Goal: Task Accomplishment & Management: Use online tool/utility

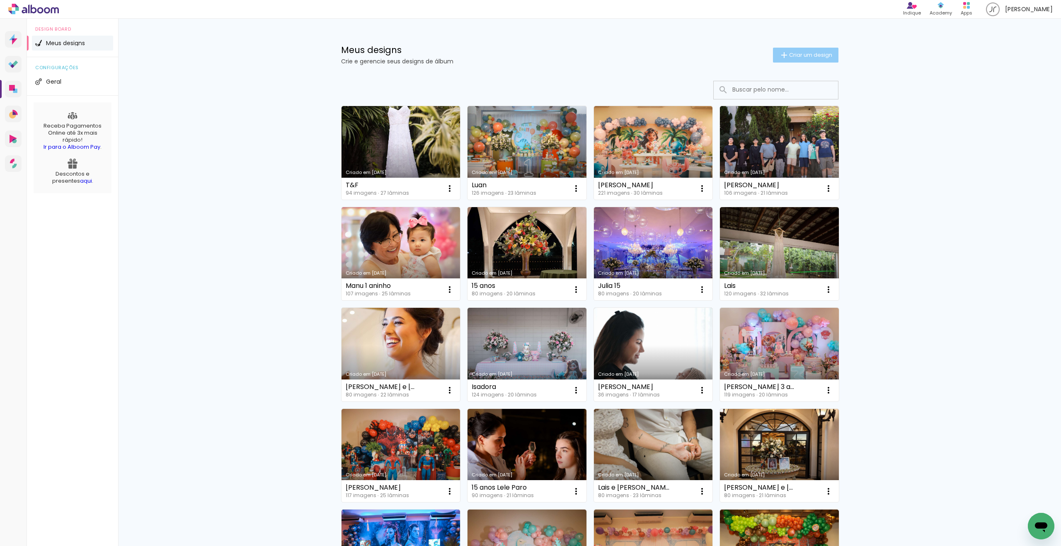
click at [797, 56] on span "Criar um design" at bounding box center [810, 54] width 43 height 5
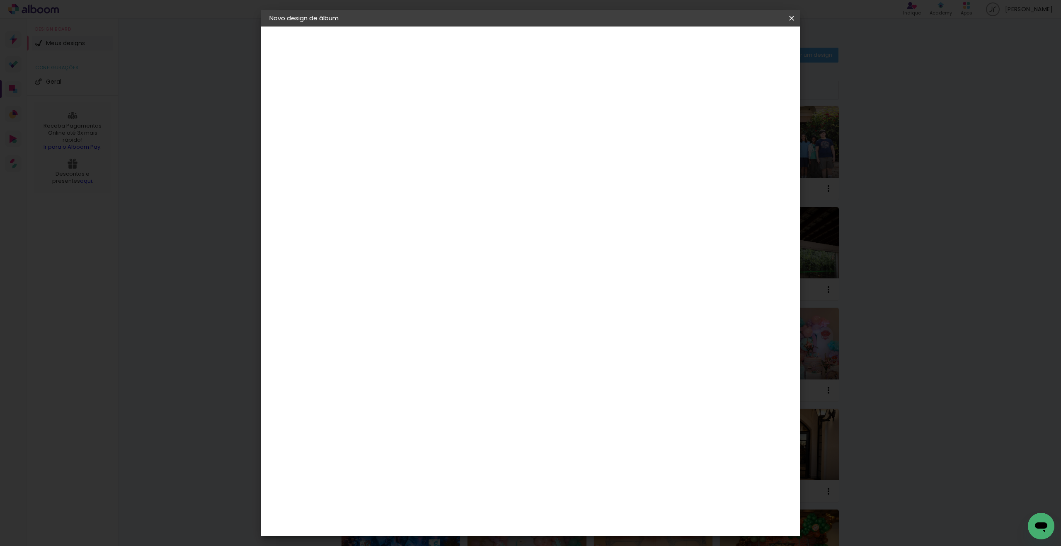
click at [405, 107] on input at bounding box center [405, 111] width 0 height 13
type input "Maria"
type paper-input "Maria"
type input "Maria Teresa"
type paper-input "Maria Teresa"
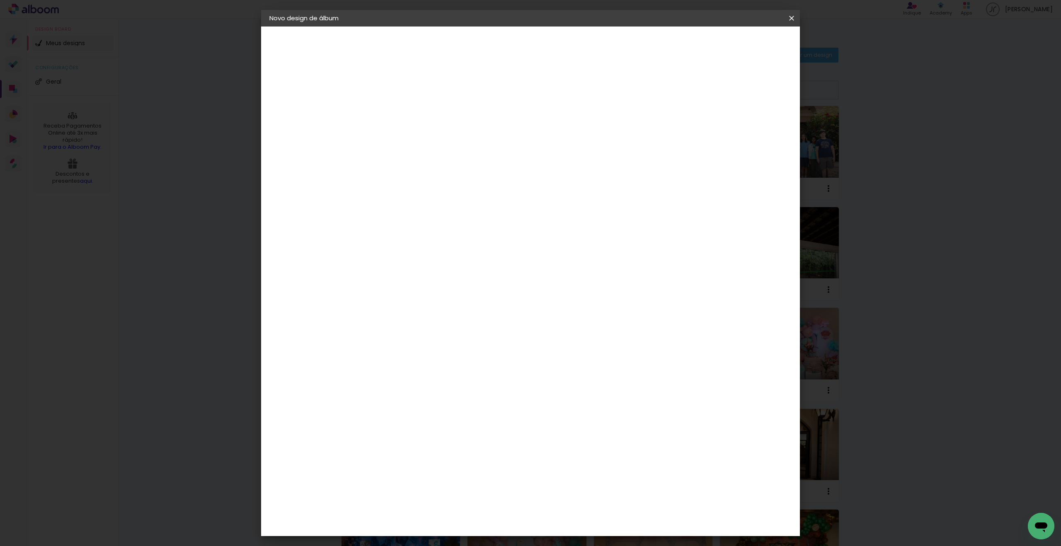
click at [0, 0] on slot "Avançar" at bounding box center [0, 0] width 0 height 0
click at [452, 162] on input at bounding box center [417, 158] width 67 height 10
type input "Foto 15"
type paper-input "Foto 15"
click at [445, 128] on input "Brasil" at bounding box center [414, 132] width 61 height 10
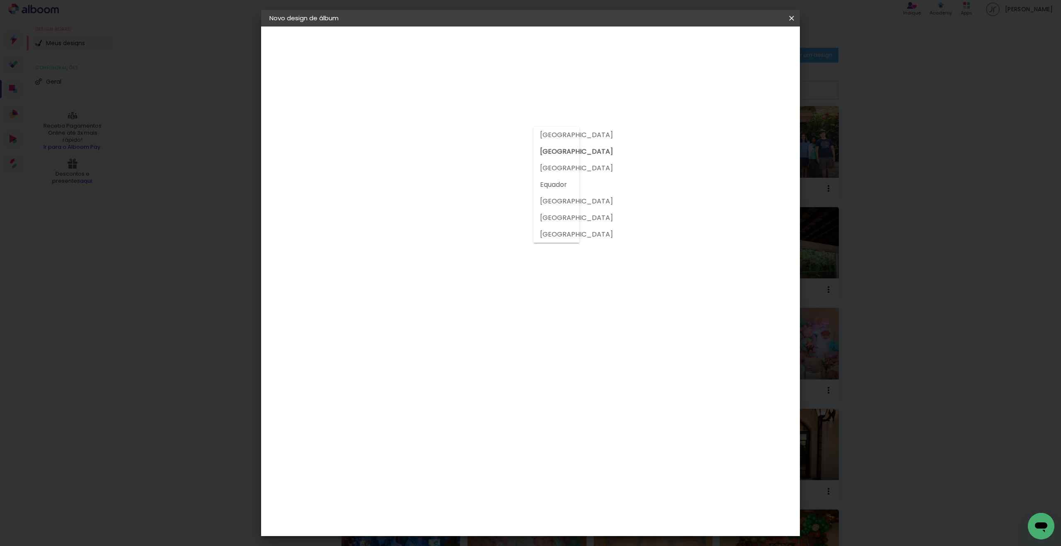
click at [445, 128] on input "Brasil" at bounding box center [414, 132] width 61 height 10
click at [0, 0] on slot "Voltar" at bounding box center [0, 0] width 0 height 0
click at [0, 0] on slot "Avançar" at bounding box center [0, 0] width 0 height 0
click at [0, 0] on paper-icon-button at bounding box center [0, 0] width 0 height 0
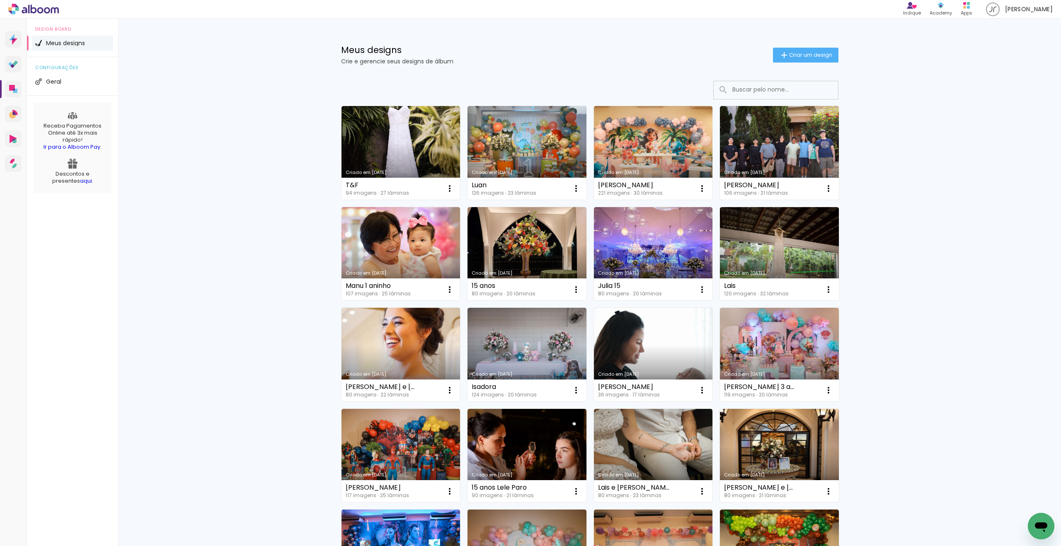
click at [819, 46] on div "Meus designs Crie e gerencie seus designs de álbum Criar um design" at bounding box center [590, 46] width 539 height 54
click at [819, 53] on span "Criar um design" at bounding box center [810, 54] width 43 height 5
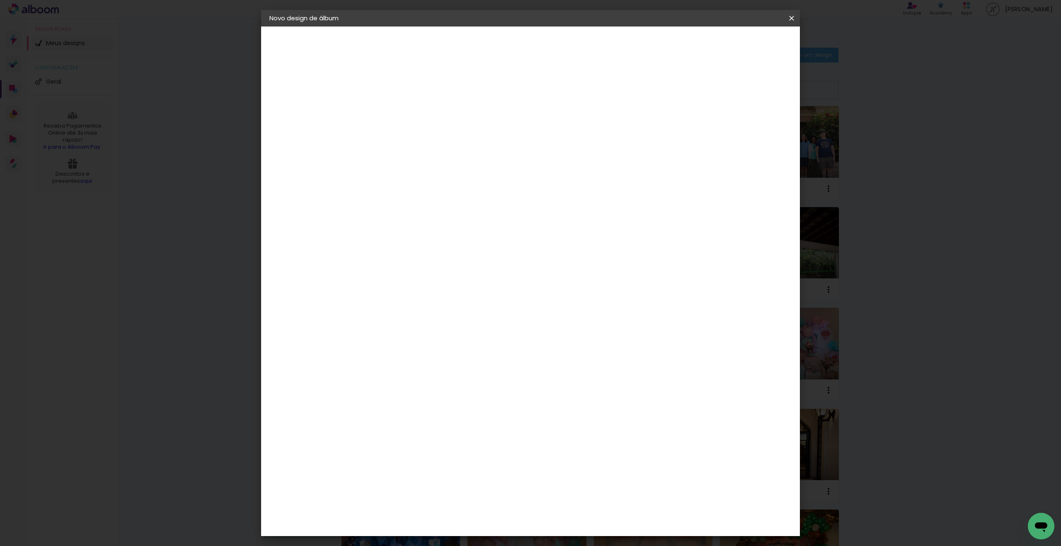
click at [405, 113] on input at bounding box center [405, 111] width 0 height 13
type input "MT"
type paper-input "MT"
click at [0, 0] on slot "Avançar" at bounding box center [0, 0] width 0 height 0
click at [0, 0] on slot "Tamanho Livre" at bounding box center [0, 0] width 0 height 0
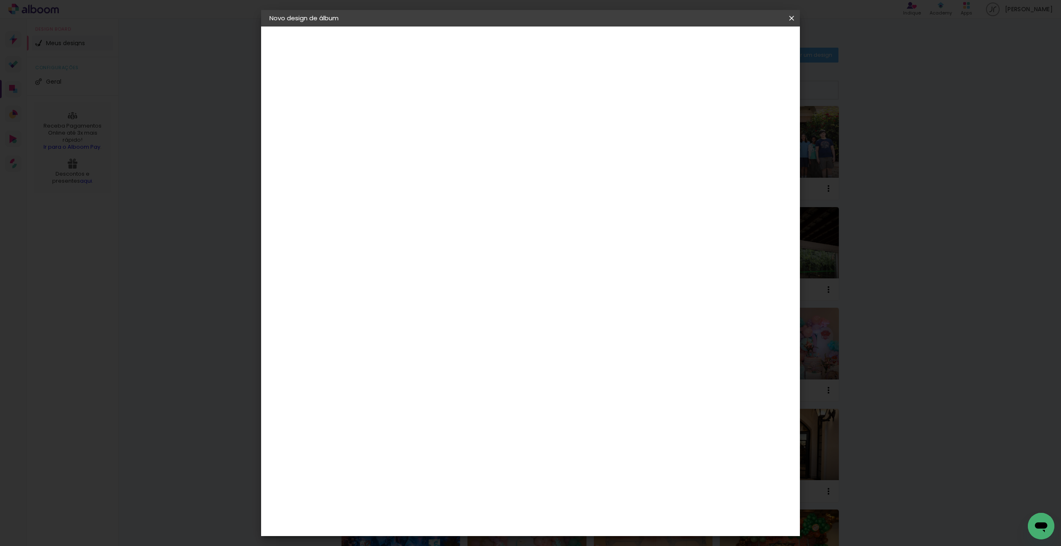
click at [0, 0] on iron-icon at bounding box center [0, 0] width 0 height 0
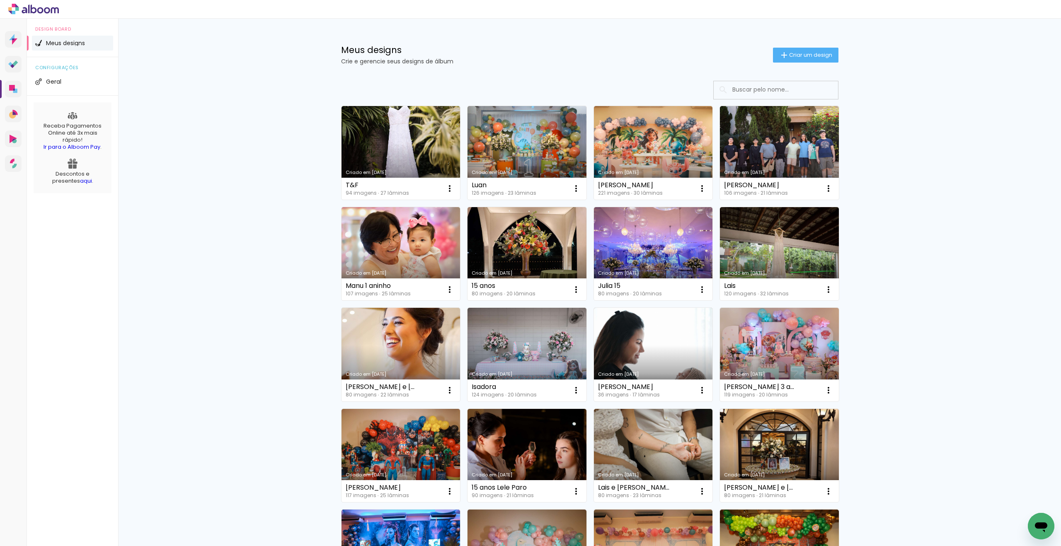
click at [801, 63] on div "Meus designs Crie e gerencie seus designs de álbum Criar um design" at bounding box center [590, 46] width 539 height 54
click at [800, 57] on span "Criar um design" at bounding box center [810, 54] width 43 height 5
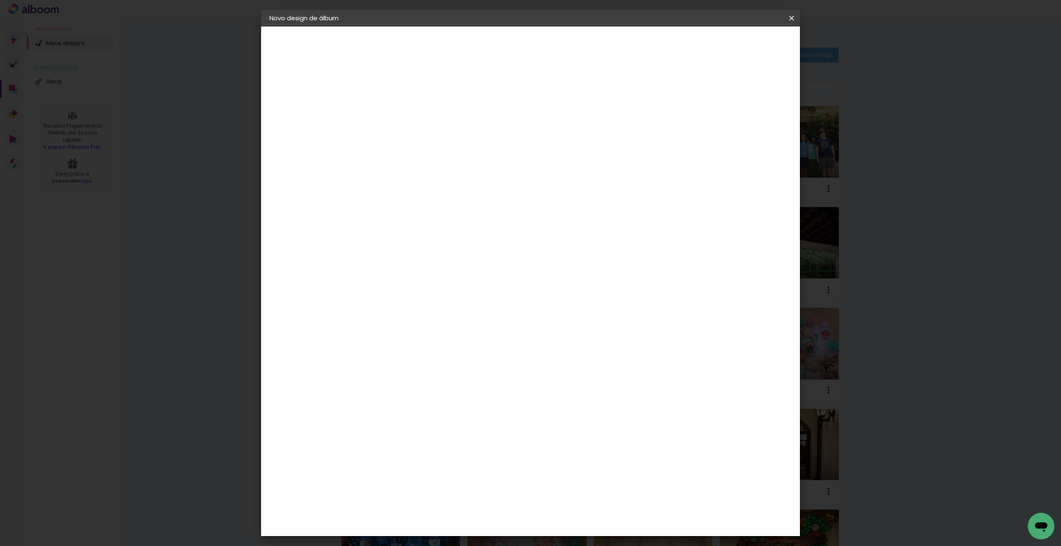
click at [405, 109] on input at bounding box center [405, 111] width 0 height 13
type input "MT"
type paper-input "MT"
click at [490, 47] on paper-button "Avançar" at bounding box center [469, 44] width 41 height 14
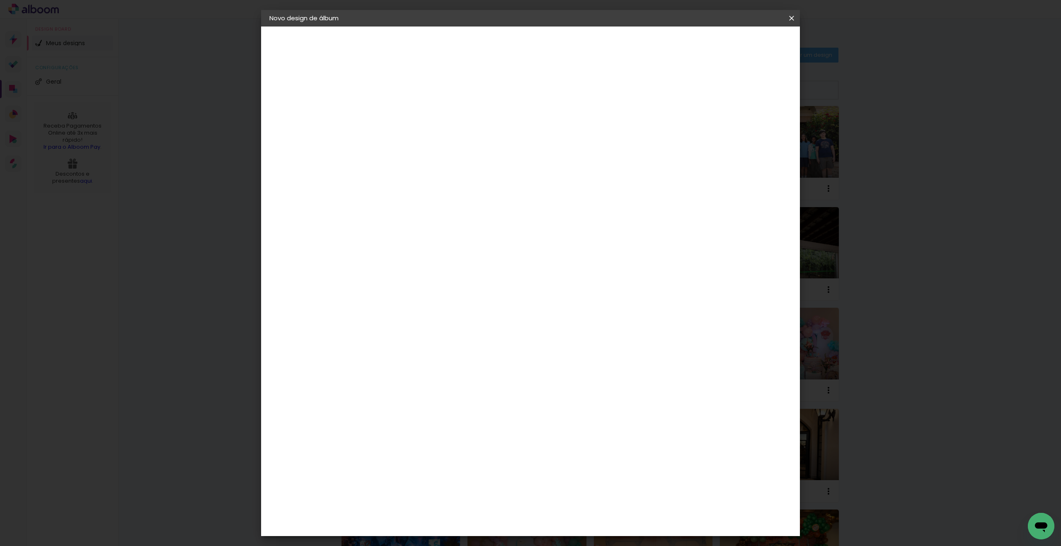
click at [415, 390] on div "Foto 15" at bounding box center [407, 396] width 15 height 13
click at [560, 48] on paper-button "Avançar" at bounding box center [540, 44] width 41 height 14
click at [0, 0] on slot "Avançar" at bounding box center [0, 0] width 0 height 0
click at [746, 41] on span "Iniciar design" at bounding box center [728, 44] width 38 height 6
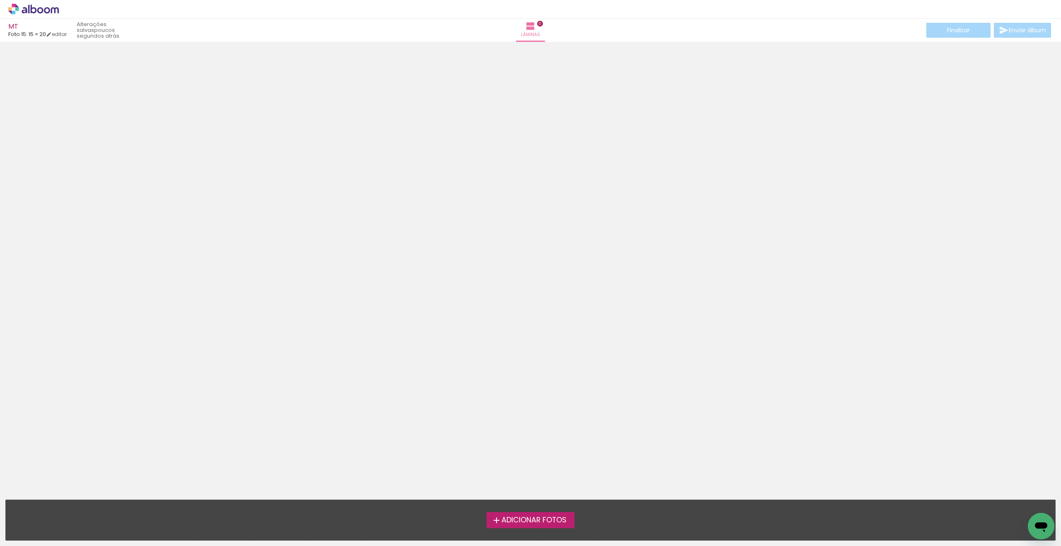
click at [554, 525] on label "Adicionar Fotos" at bounding box center [531, 520] width 88 height 16
click at [0, 0] on input "file" at bounding box center [0, 0] width 0 height 0
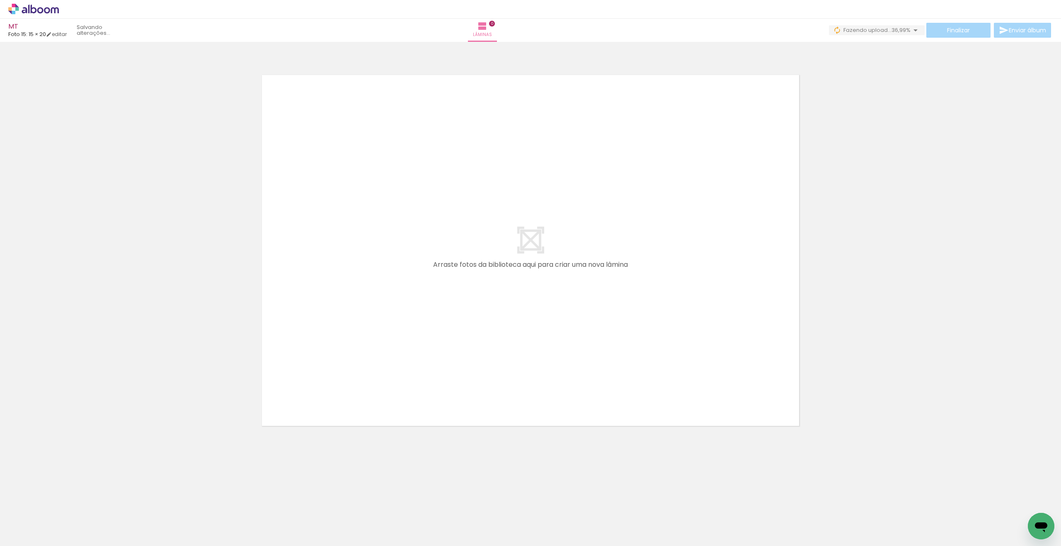
scroll to position [0, 2399]
drag, startPoint x: 698, startPoint y: 506, endPoint x: 391, endPoint y: 284, distance: 378.7
click at [391, 284] on quentale-workspace at bounding box center [530, 273] width 1061 height 546
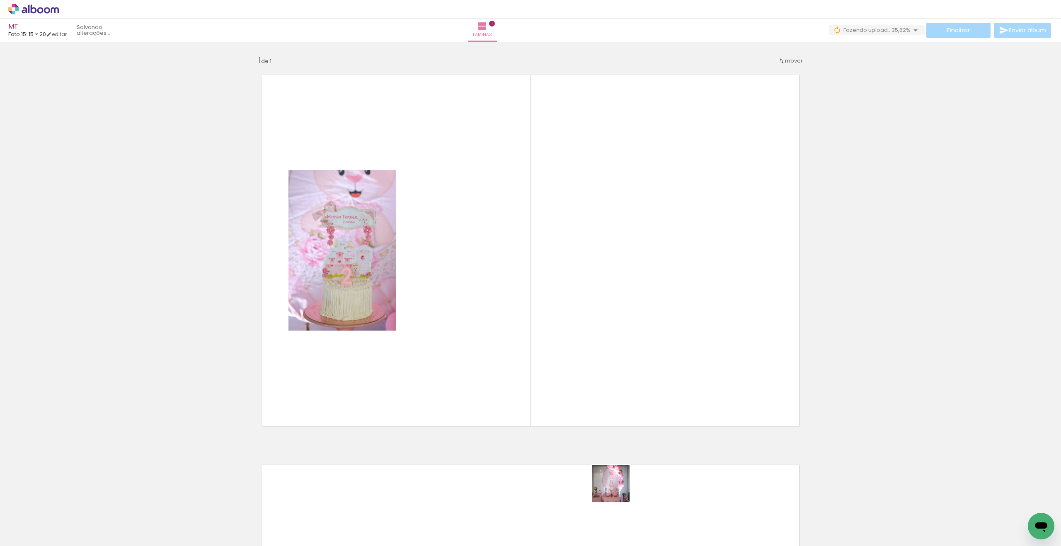
drag, startPoint x: 612, startPoint y: 527, endPoint x: 697, endPoint y: 272, distance: 268.9
click at [697, 272] on quentale-workspace at bounding box center [530, 273] width 1061 height 546
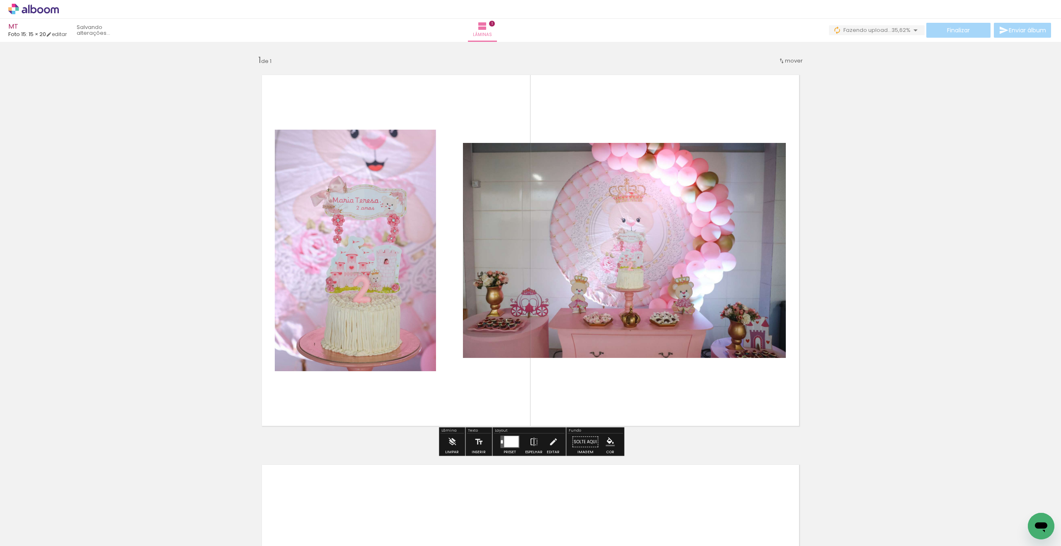
click at [36, 522] on input "Todas as fotos" at bounding box center [23, 521] width 32 height 7
click at [0, 0] on slot "Não utilizadas" at bounding box center [0, 0] width 0 height 0
type input "Não utilizadas"
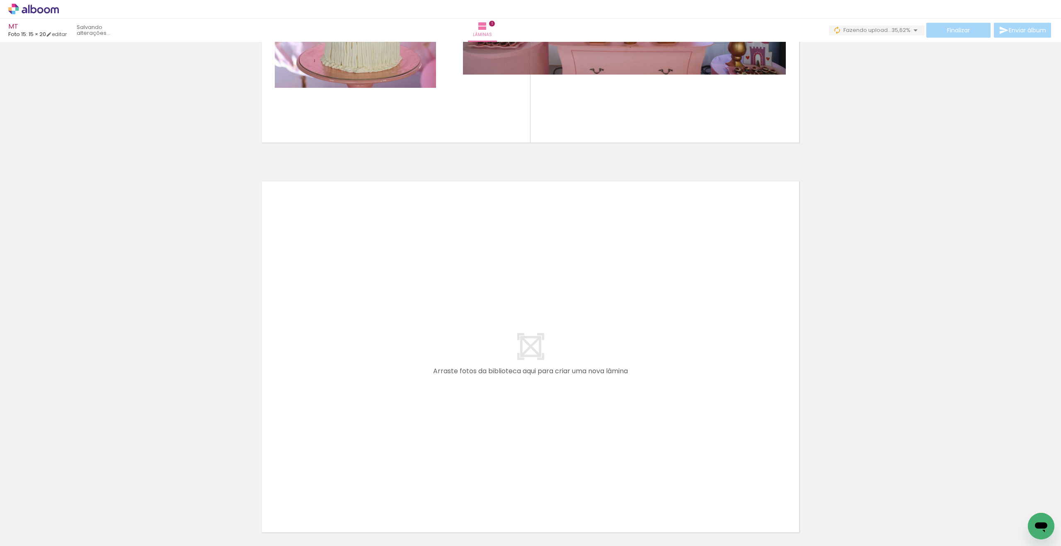
scroll to position [287, 0]
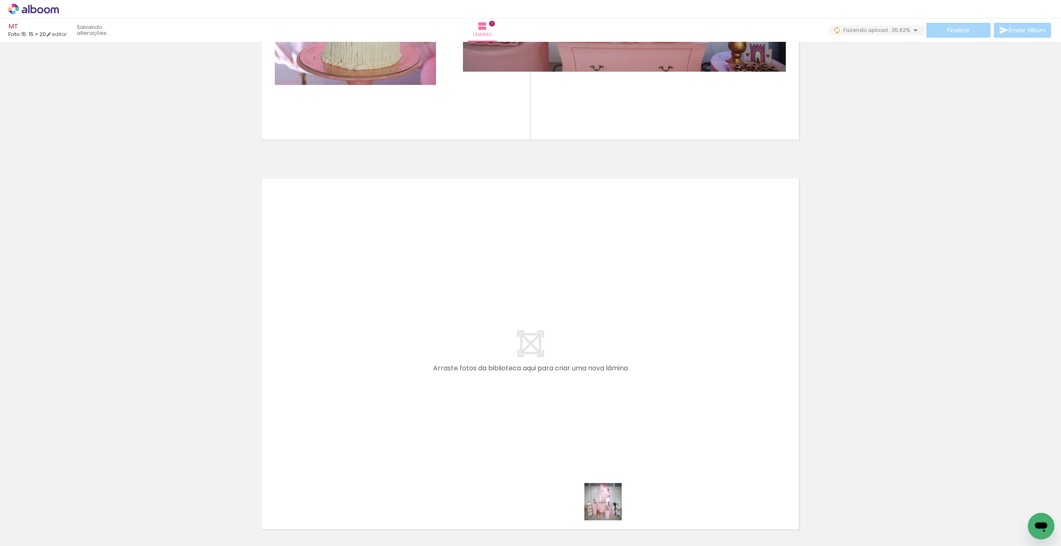
drag, startPoint x: 609, startPoint y: 508, endPoint x: 469, endPoint y: 398, distance: 179.0
click at [469, 398] on quentale-workspace at bounding box center [530, 273] width 1061 height 546
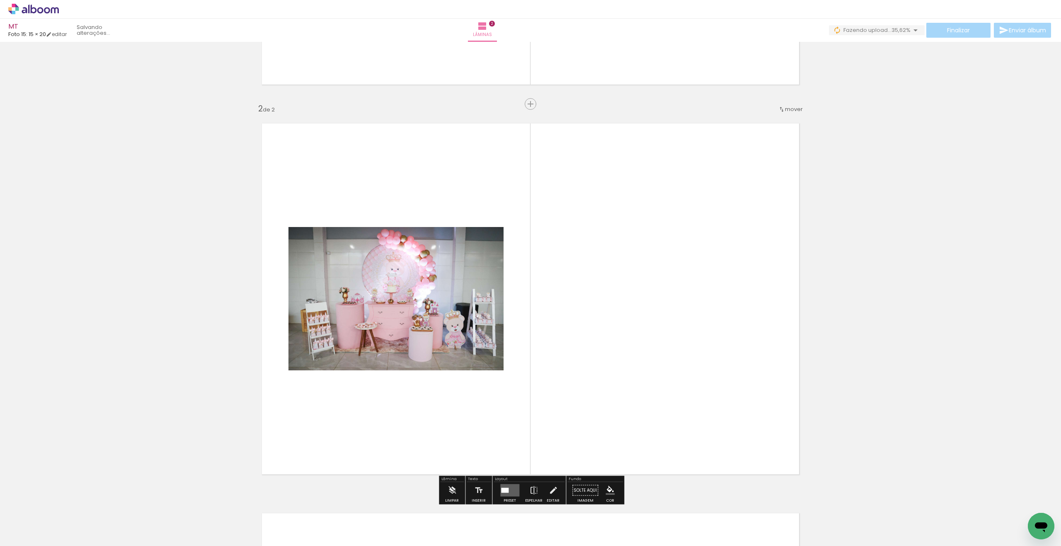
scroll to position [373, 0]
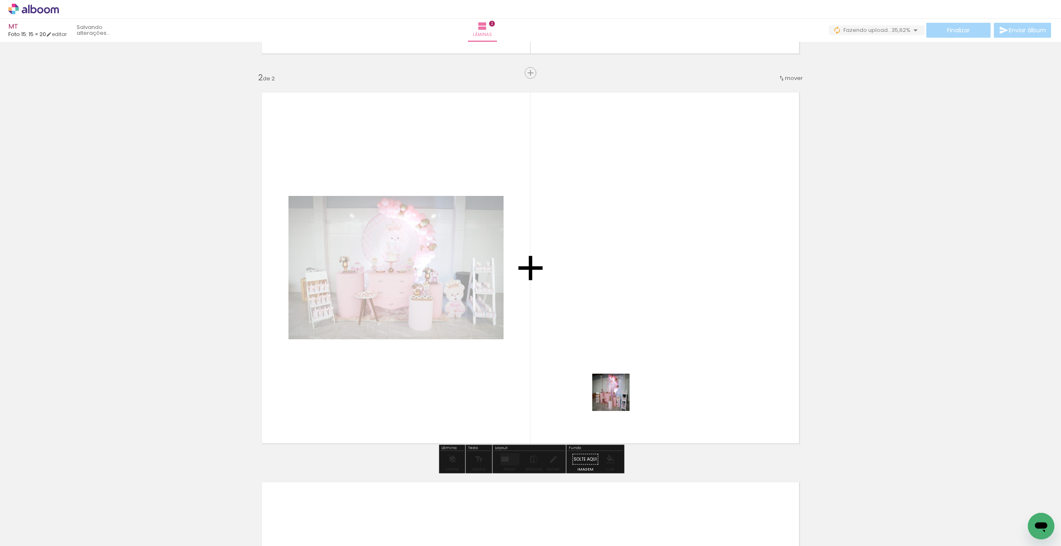
drag, startPoint x: 655, startPoint y: 517, endPoint x: 622, endPoint y: 384, distance: 136.8
click at [615, 382] on quentale-workspace at bounding box center [530, 273] width 1061 height 546
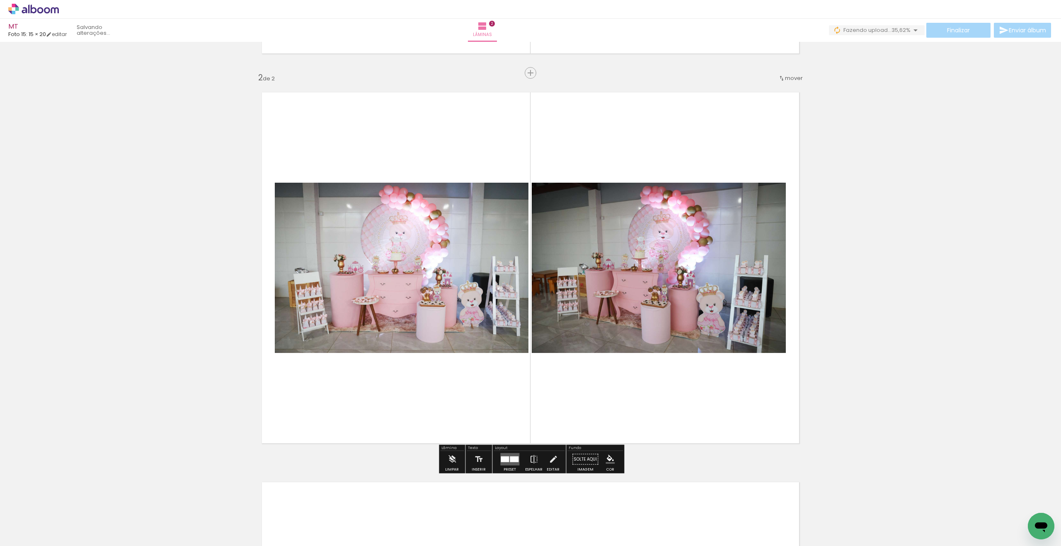
scroll to position [0, 2213]
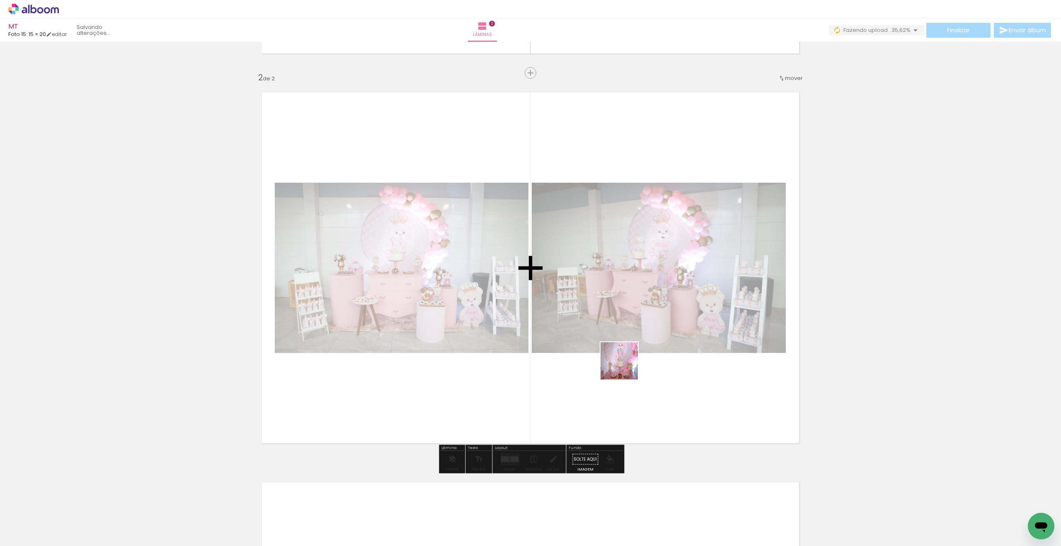
drag, startPoint x: 690, startPoint y: 491, endPoint x: 597, endPoint y: 322, distance: 192.4
click at [599, 322] on quentale-workspace at bounding box center [530, 273] width 1061 height 546
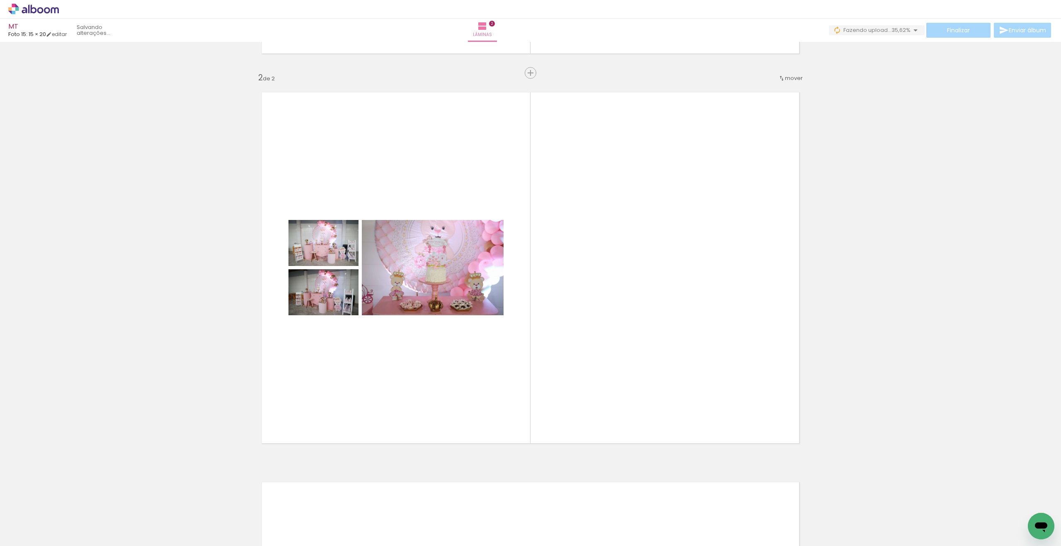
scroll to position [0, 641]
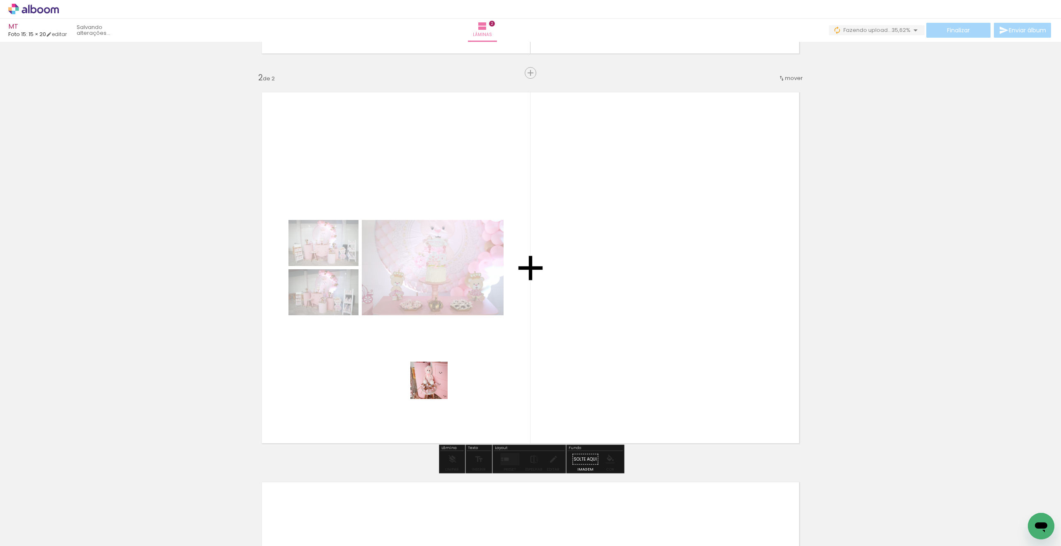
drag, startPoint x: 409, startPoint y: 454, endPoint x: 427, endPoint y: 402, distance: 55.5
click at [435, 386] on quentale-workspace at bounding box center [530, 273] width 1061 height 546
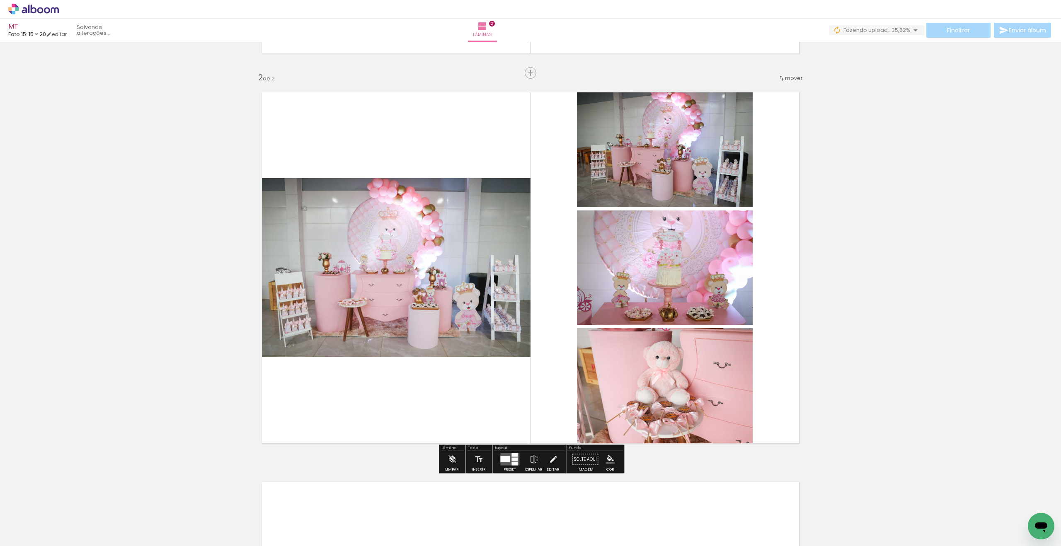
drag, startPoint x: 373, startPoint y: 405, endPoint x: 349, endPoint y: 430, distance: 34.6
click at [373, 403] on quentale-workspace at bounding box center [530, 273] width 1061 height 546
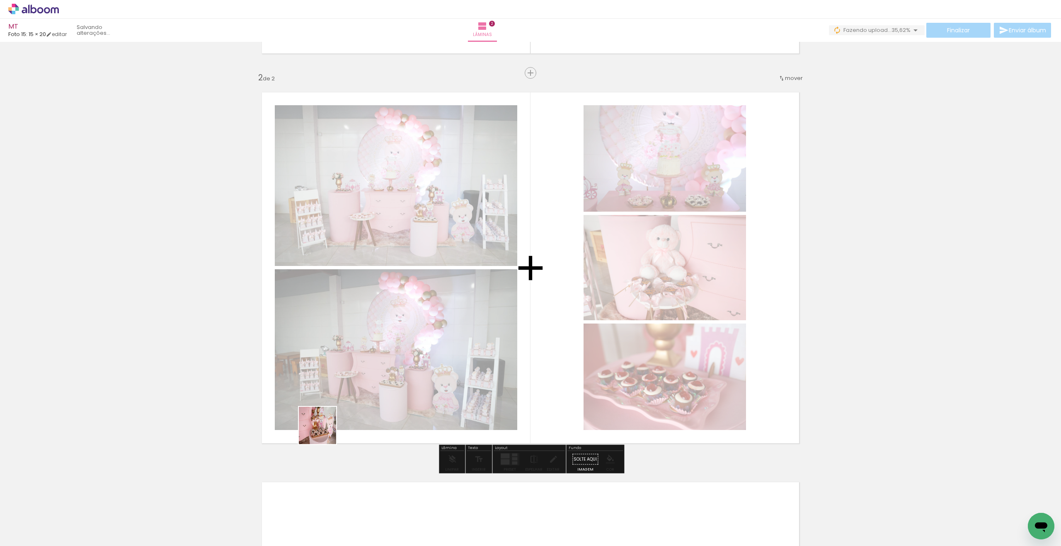
drag, startPoint x: 324, startPoint y: 432, endPoint x: 322, endPoint y: 417, distance: 15.1
click at [344, 395] on quentale-workspace at bounding box center [530, 273] width 1061 height 546
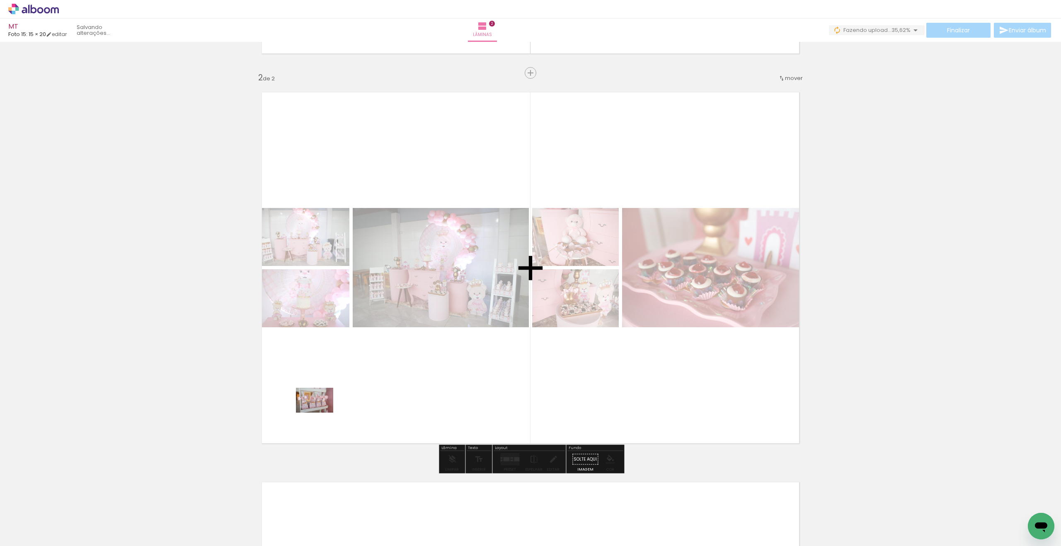
drag, startPoint x: 240, startPoint y: 500, endPoint x: 321, endPoint y: 413, distance: 118.8
click at [321, 413] on quentale-workspace at bounding box center [530, 273] width 1061 height 546
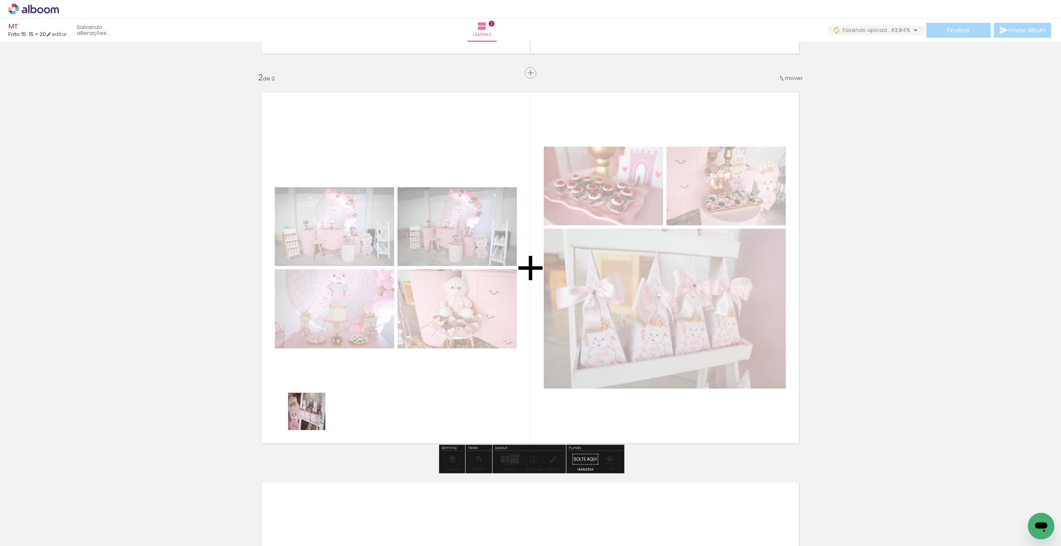
drag, startPoint x: 198, startPoint y: 521, endPoint x: 313, endPoint y: 418, distance: 154.4
click at [313, 418] on quentale-workspace at bounding box center [530, 273] width 1061 height 546
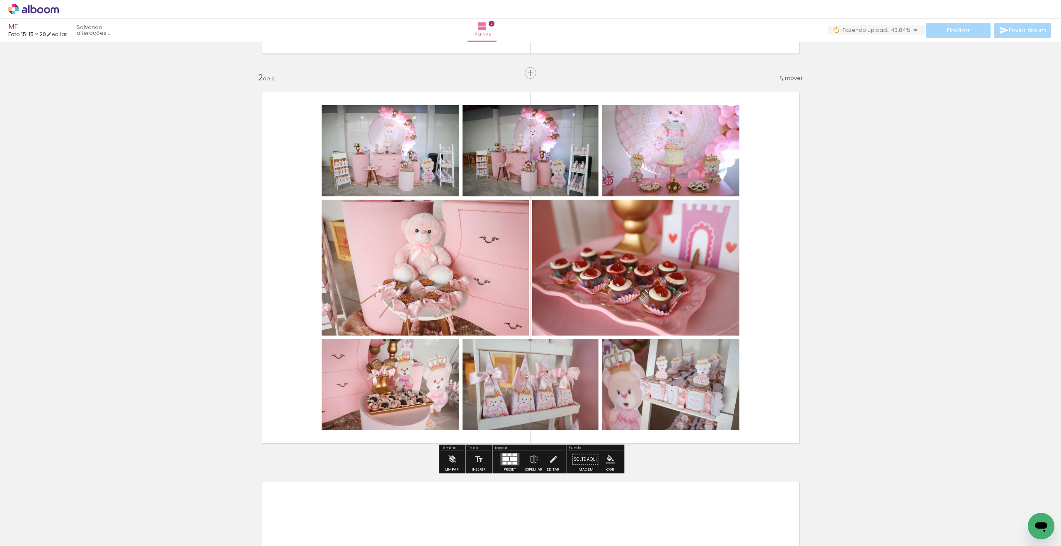
scroll to position [0, 643]
drag, startPoint x: 170, startPoint y: 490, endPoint x: 386, endPoint y: 376, distance: 245.2
click at [386, 376] on quentale-workspace at bounding box center [530, 273] width 1061 height 546
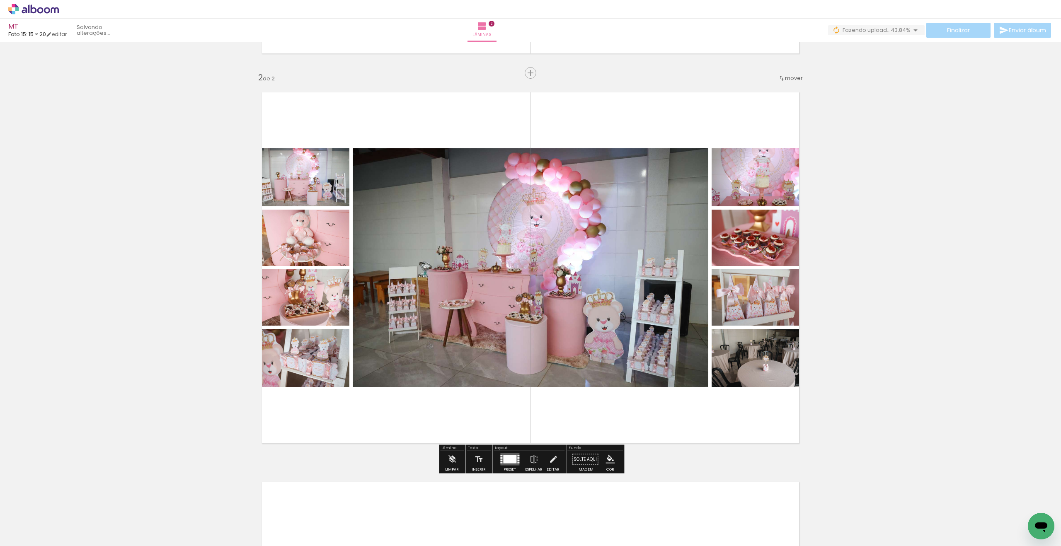
click at [510, 460] on div at bounding box center [509, 460] width 13 height 8
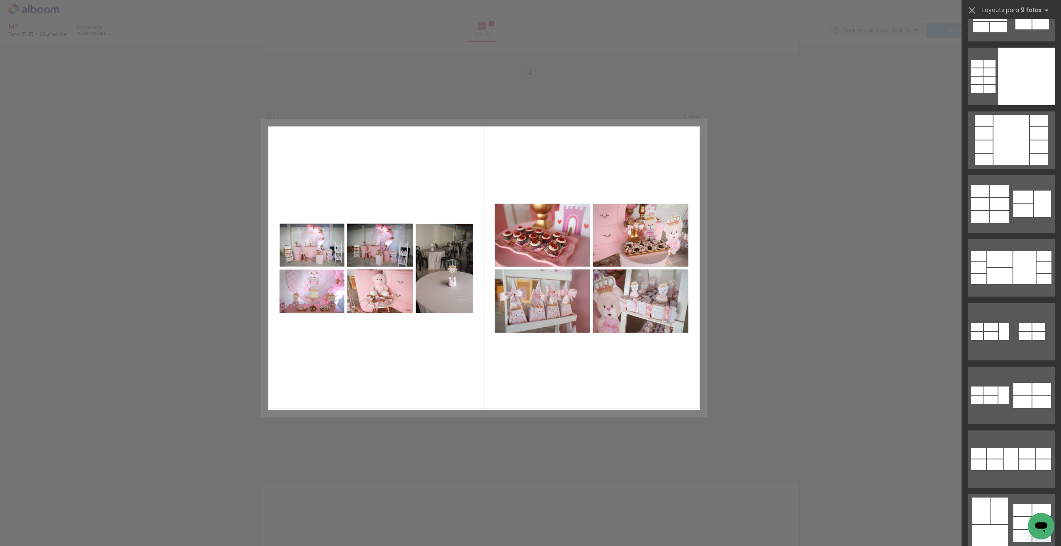
scroll to position [874, 0]
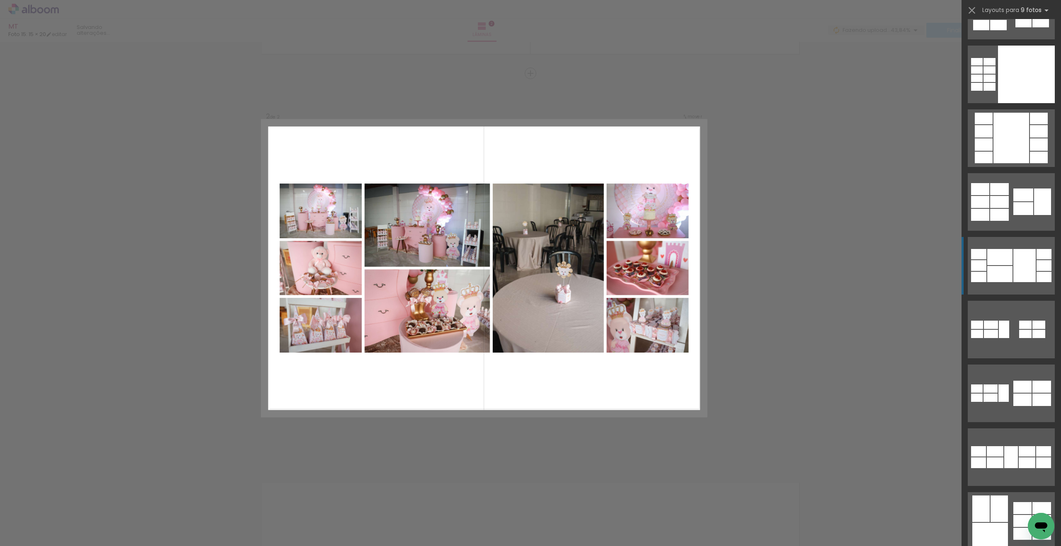
click at [1009, 385] on div at bounding box center [1004, 393] width 10 height 17
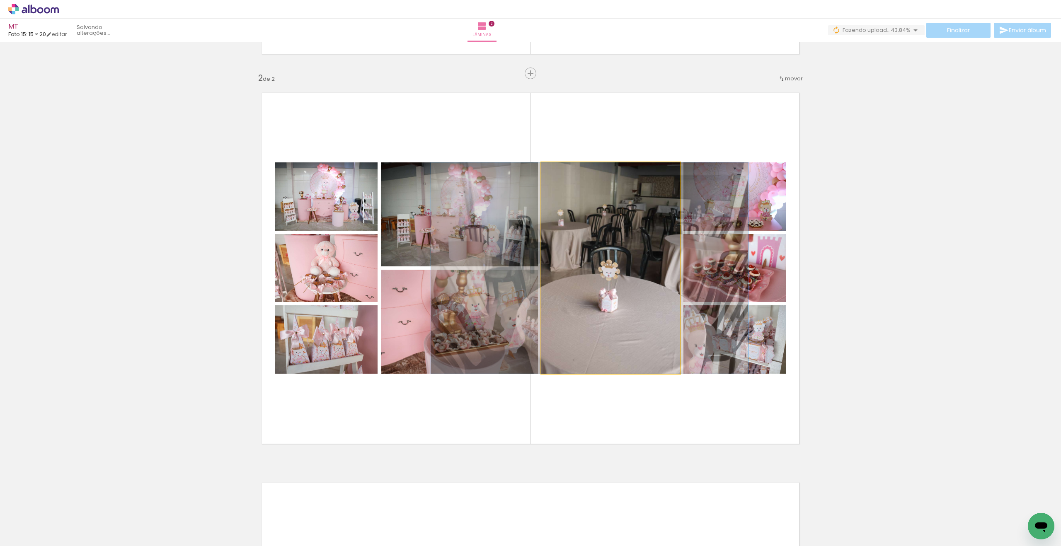
drag, startPoint x: 599, startPoint y: 302, endPoint x: 578, endPoint y: 299, distance: 21.3
click at [578, 299] on div at bounding box center [589, 268] width 317 height 211
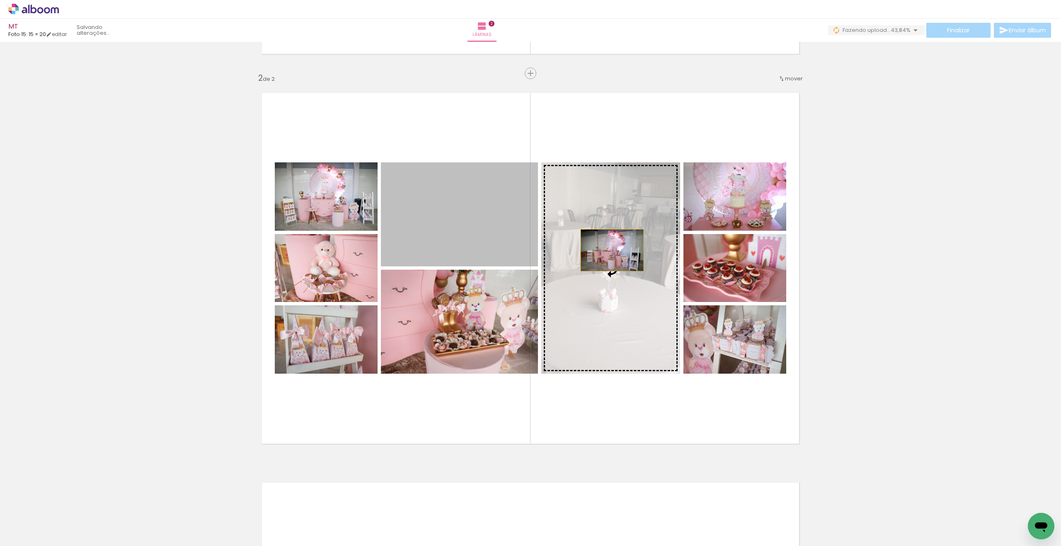
drag, startPoint x: 481, startPoint y: 221, endPoint x: 655, endPoint y: 265, distance: 179.7
click at [0, 0] on slot at bounding box center [0, 0] width 0 height 0
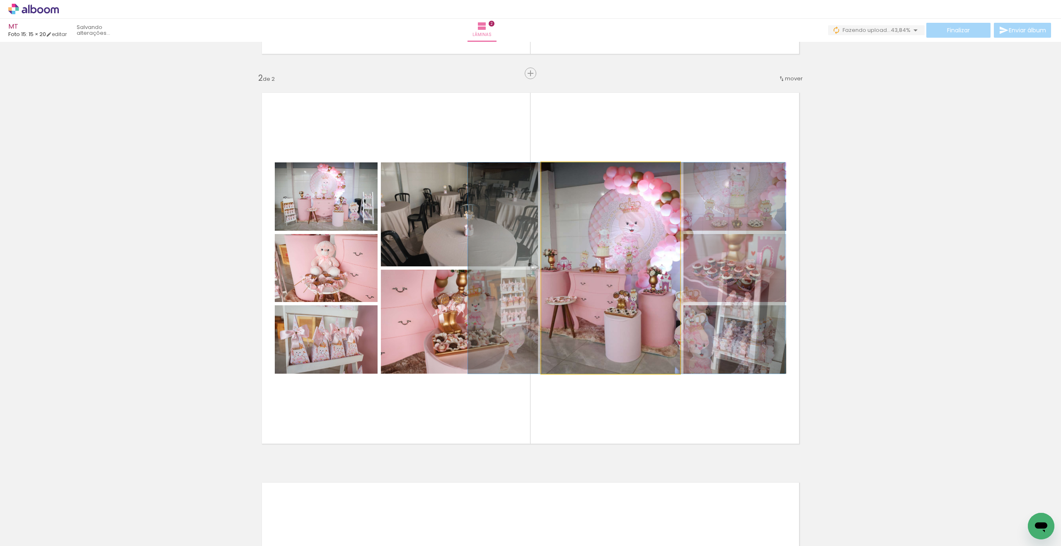
drag, startPoint x: 624, startPoint y: 284, endPoint x: 640, endPoint y: 283, distance: 15.4
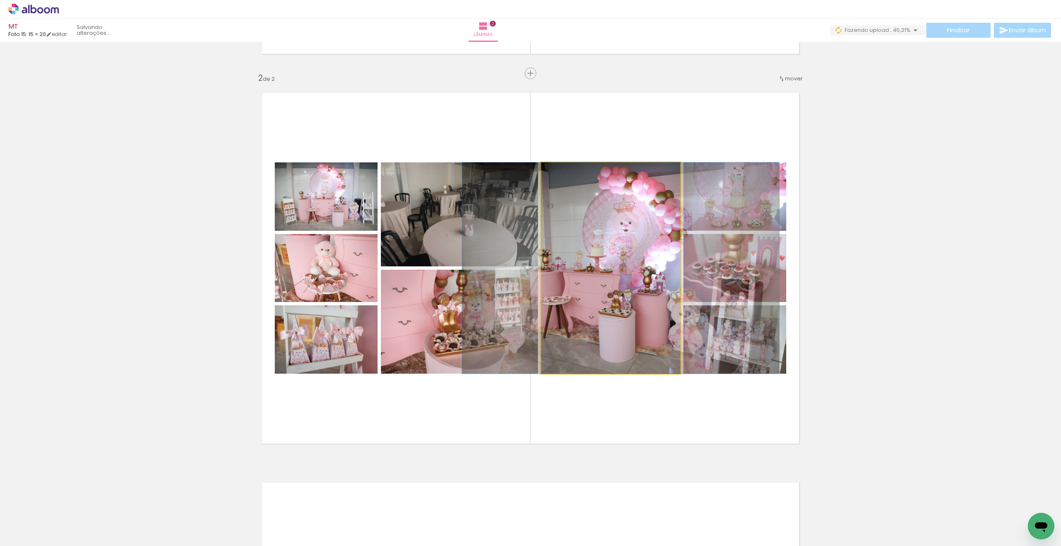
drag, startPoint x: 608, startPoint y: 291, endPoint x: 602, endPoint y: 291, distance: 5.9
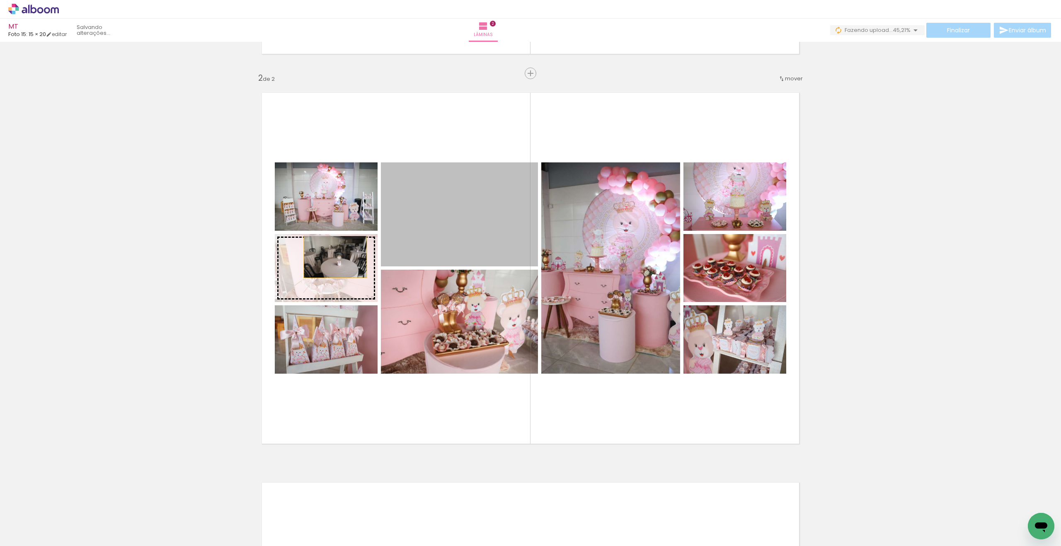
drag, startPoint x: 464, startPoint y: 222, endPoint x: 335, endPoint y: 257, distance: 133.7
click at [0, 0] on slot at bounding box center [0, 0] width 0 height 0
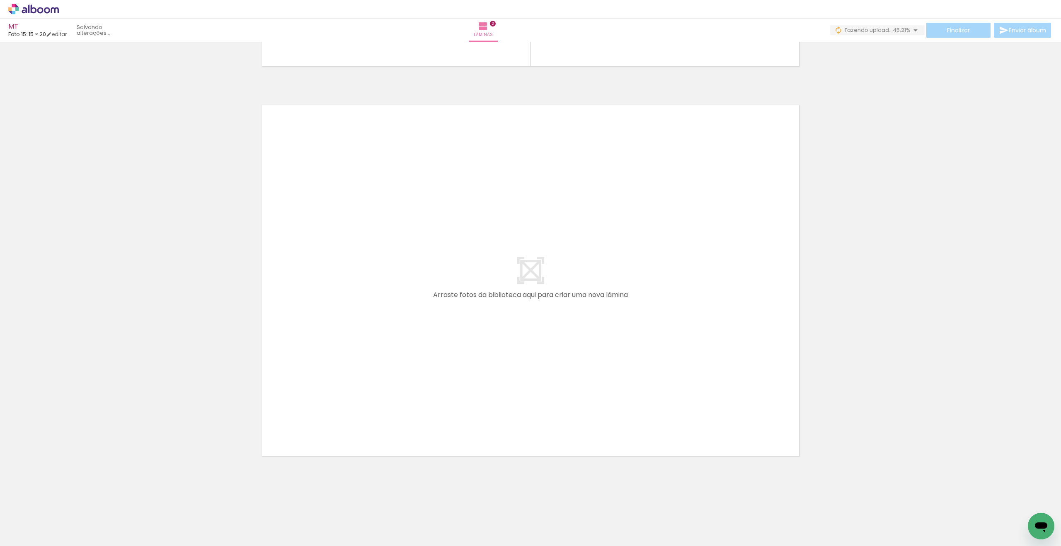
scroll to position [0, 964]
drag, startPoint x: 479, startPoint y: 507, endPoint x: 448, endPoint y: 381, distance: 130.3
click at [448, 381] on quentale-workspace at bounding box center [530, 273] width 1061 height 546
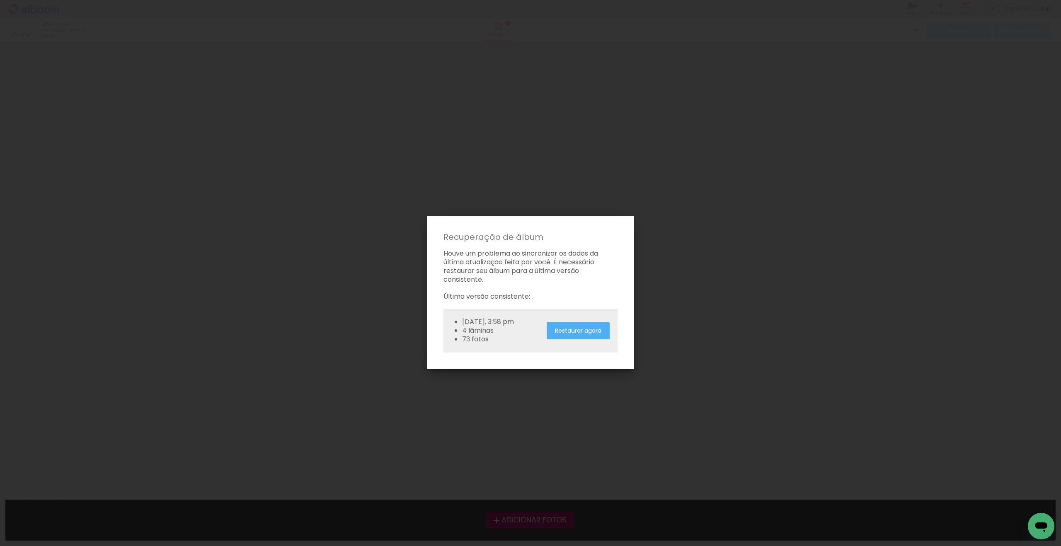
click at [0, 0] on slot "Restaurar agora" at bounding box center [0, 0] width 0 height 0
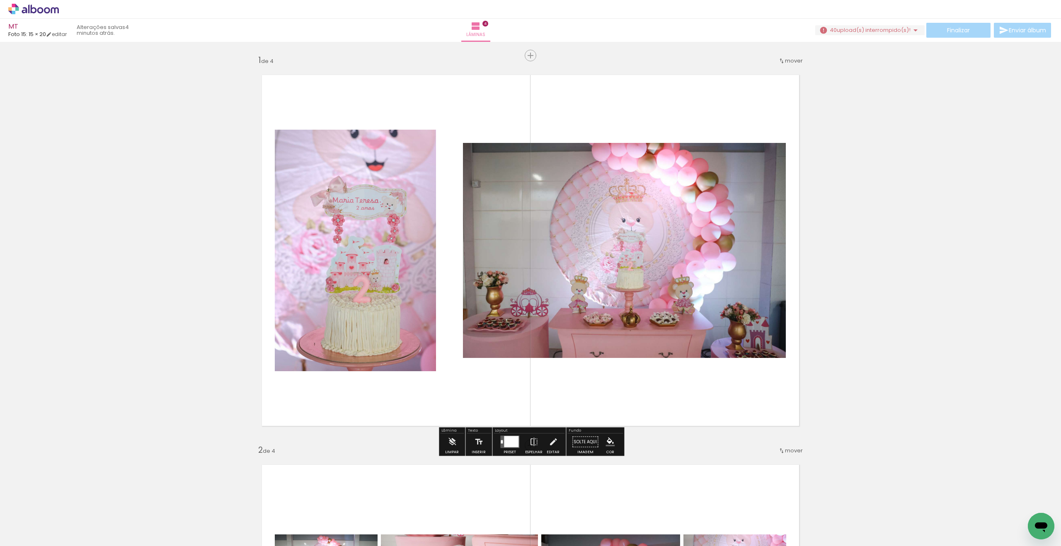
scroll to position [0, 0]
click at [861, 31] on span "upload(s) interrompido(s)!" at bounding box center [874, 30] width 74 height 8
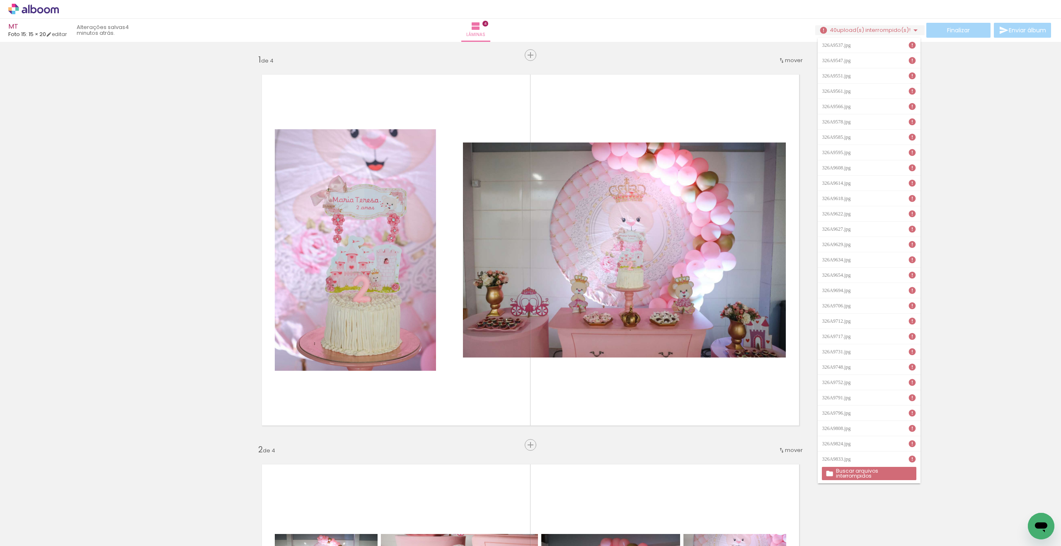
click at [0, 0] on slot "Buscar arquivos interrompidos" at bounding box center [0, 0] width 0 height 0
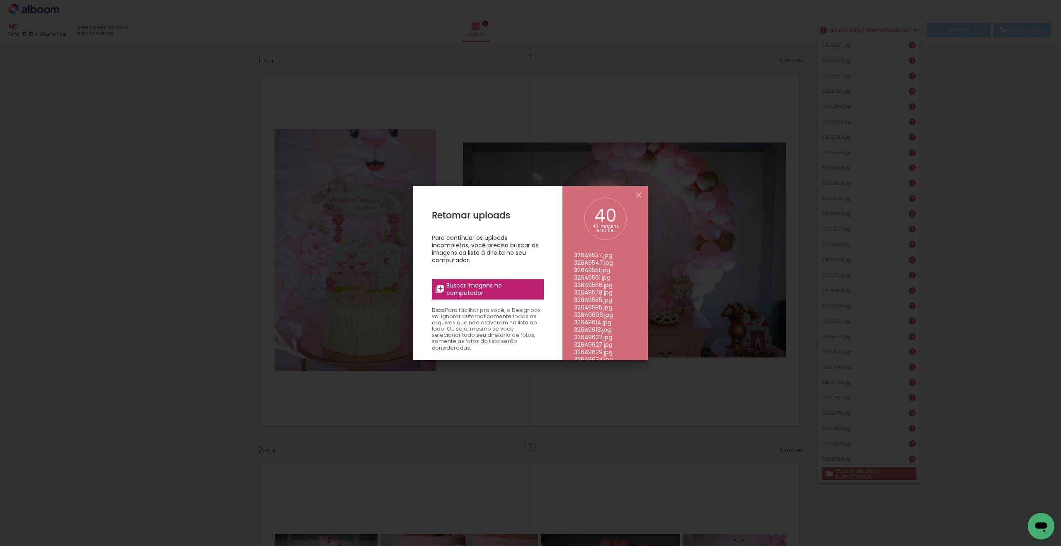
click at [498, 290] on span "Buscar imagens no computador" at bounding box center [493, 289] width 92 height 15
click at [0, 0] on input "file" at bounding box center [0, 0] width 0 height 0
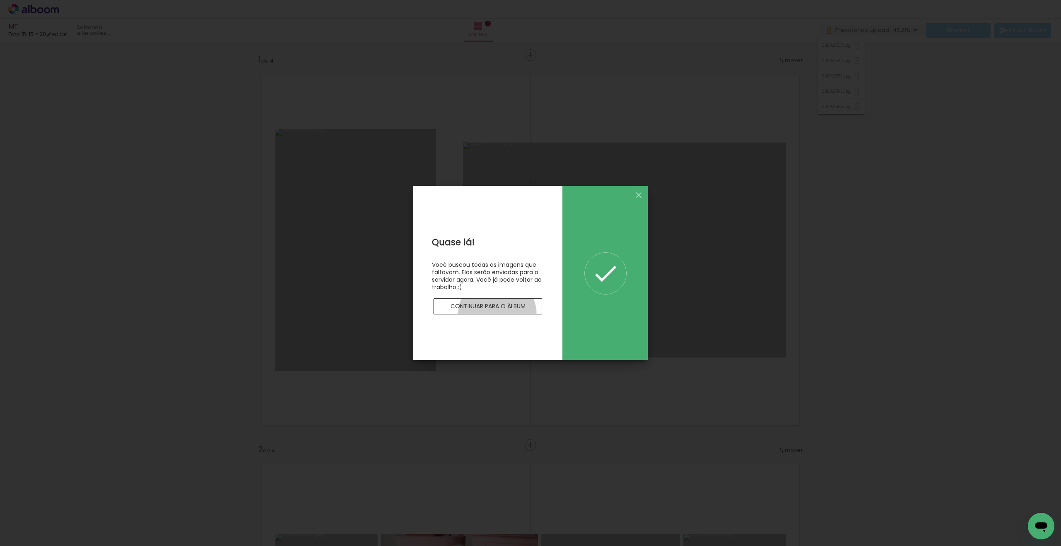
click at [498, 314] on paper-button "Continuar para o álbum" at bounding box center [488, 307] width 109 height 17
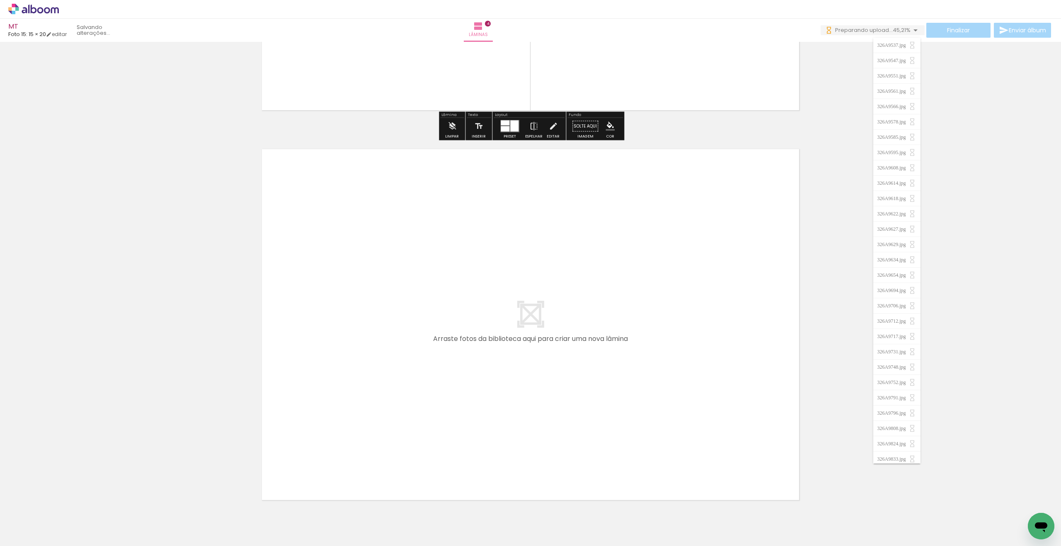
scroll to position [0, 0]
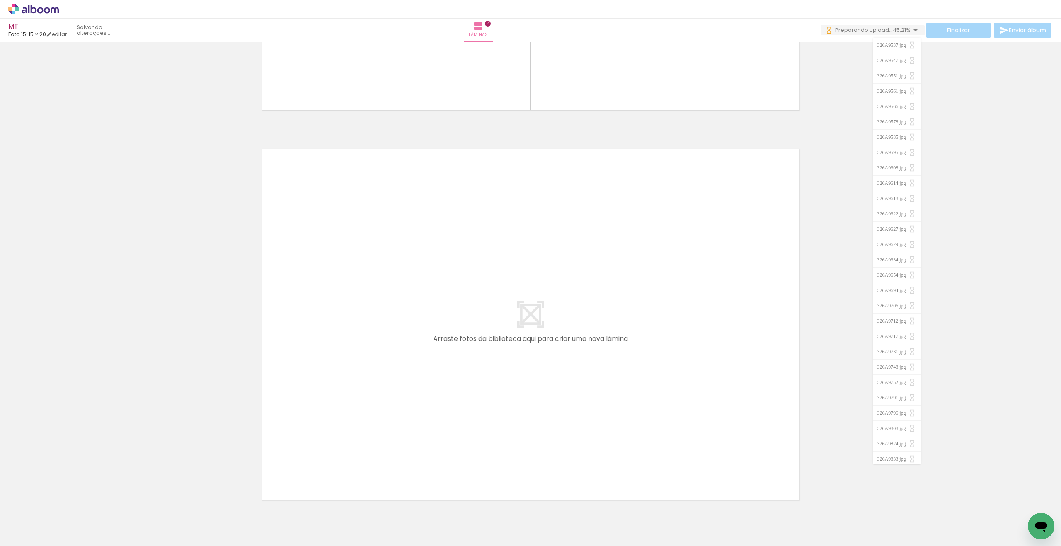
click at [35, 521] on input "Todas as fotos" at bounding box center [23, 521] width 32 height 7
click at [0, 0] on slot "Não utilizadas" at bounding box center [0, 0] width 0 height 0
type input "Não utilizadas"
drag, startPoint x: 491, startPoint y: 516, endPoint x: 427, endPoint y: 426, distance: 110.3
click at [427, 426] on quentale-workspace at bounding box center [530, 273] width 1061 height 546
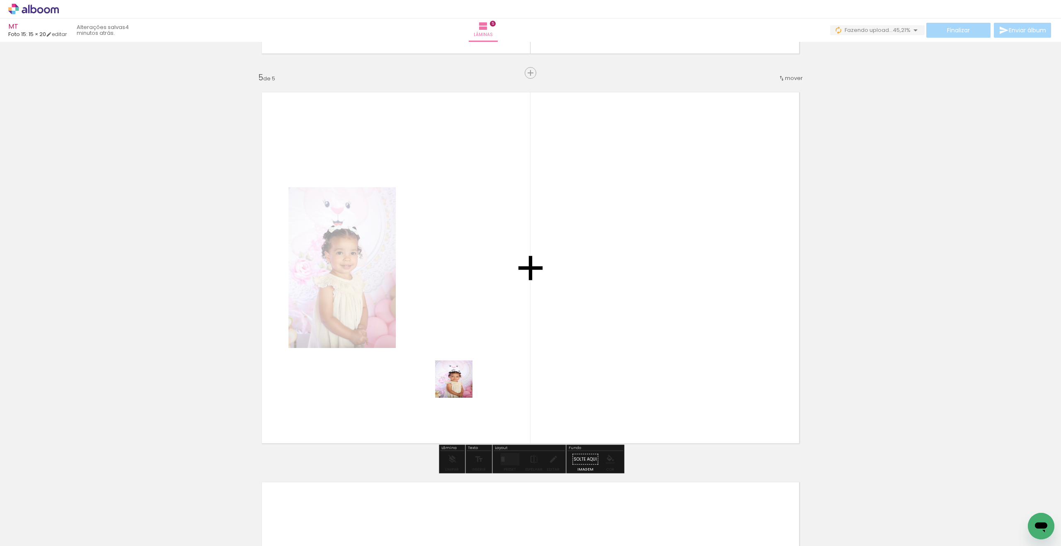
drag, startPoint x: 488, startPoint y: 512, endPoint x: 459, endPoint y: 369, distance: 145.5
click at [459, 369] on quentale-workspace at bounding box center [530, 273] width 1061 height 546
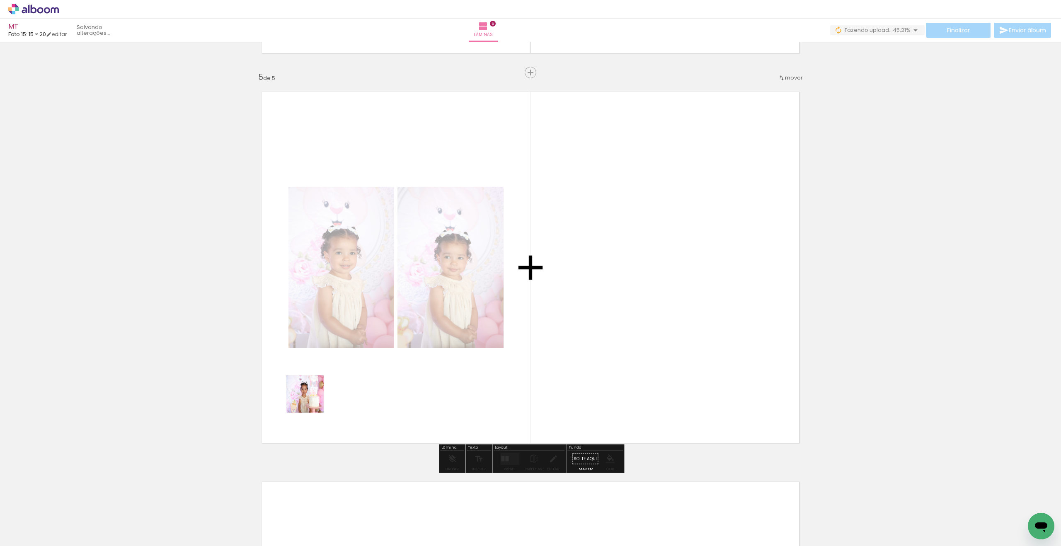
drag, startPoint x: 278, startPoint y: 491, endPoint x: 321, endPoint y: 376, distance: 122.7
click at [321, 376] on quentale-workspace at bounding box center [530, 273] width 1061 height 546
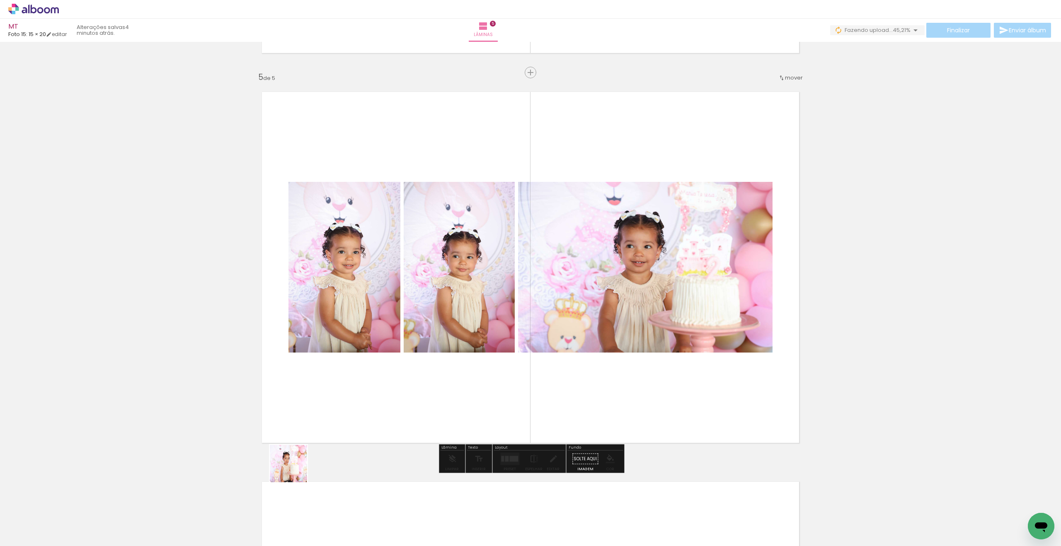
drag, startPoint x: 272, startPoint y: 509, endPoint x: 427, endPoint y: 367, distance: 210.2
click at [427, 367] on quentale-workspace at bounding box center [530, 273] width 1061 height 546
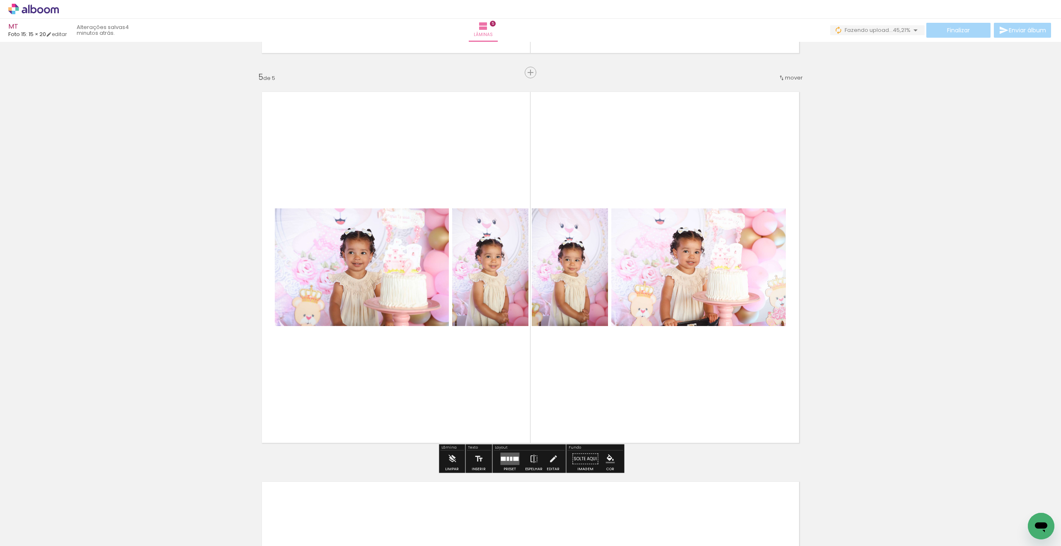
click at [510, 458] on div at bounding box center [511, 459] width 2 height 4
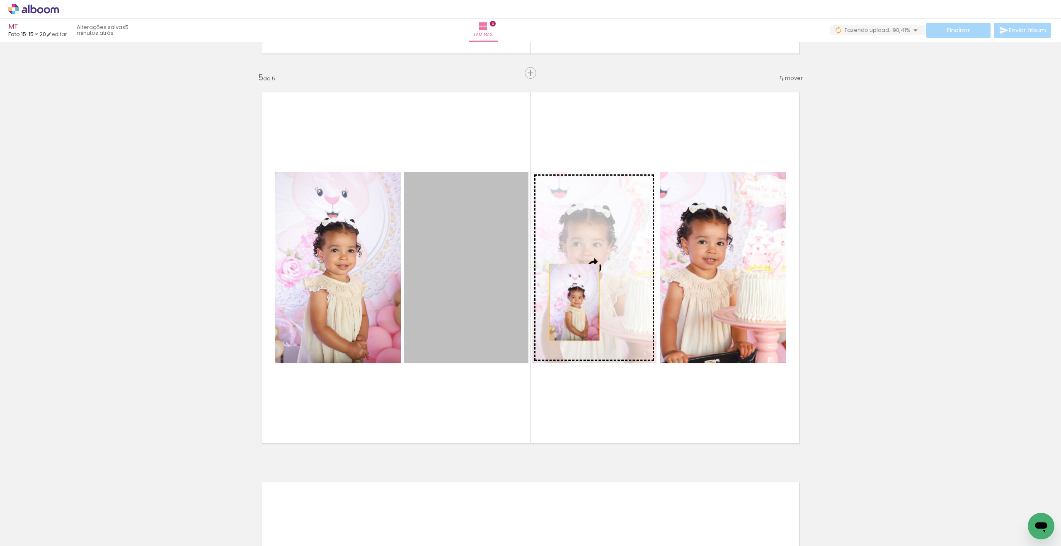
drag, startPoint x: 481, startPoint y: 313, endPoint x: 592, endPoint y: 302, distance: 111.7
click at [0, 0] on slot at bounding box center [0, 0] width 0 height 0
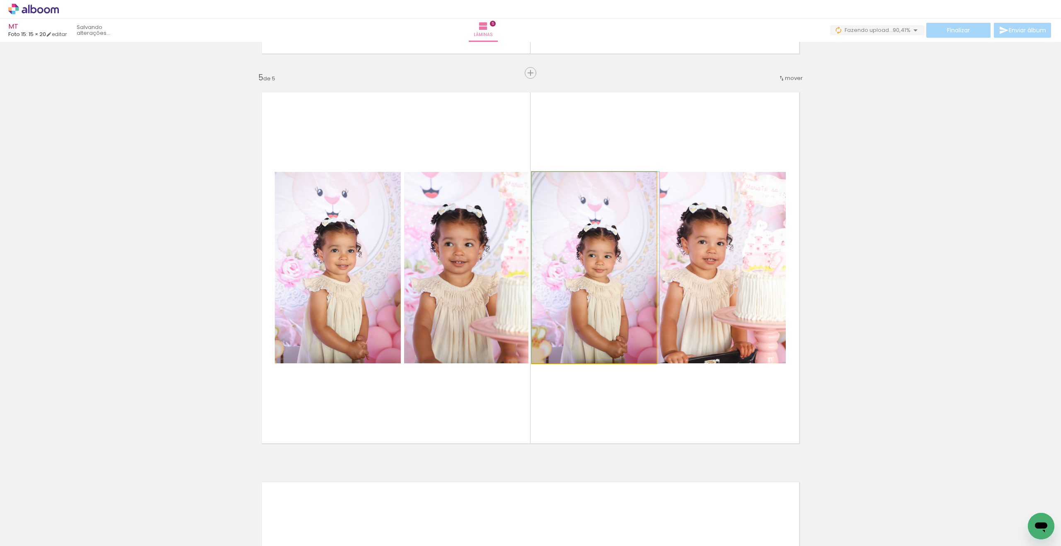
drag, startPoint x: 604, startPoint y: 306, endPoint x: 708, endPoint y: 282, distance: 107.2
click at [0, 0] on slot at bounding box center [0, 0] width 0 height 0
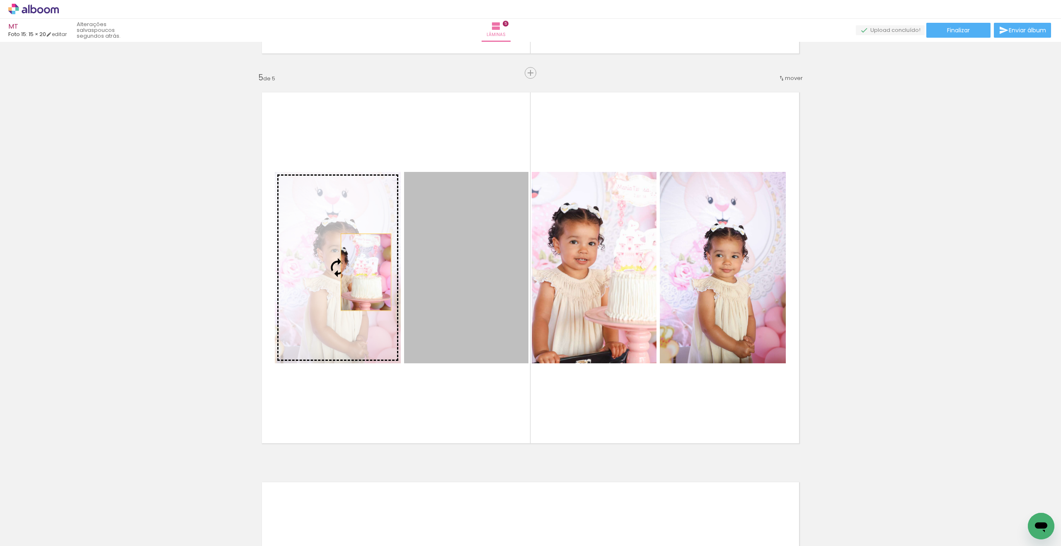
drag, startPoint x: 476, startPoint y: 281, endPoint x: 366, endPoint y: 272, distance: 109.8
click at [0, 0] on slot at bounding box center [0, 0] width 0 height 0
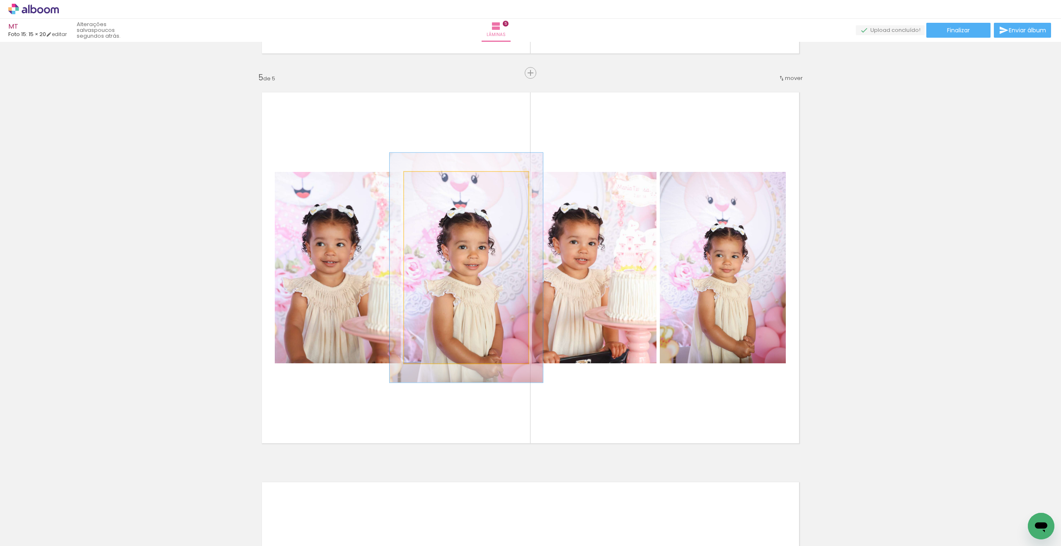
drag, startPoint x: 424, startPoint y: 180, endPoint x: 480, endPoint y: 244, distance: 84.6
type paper-slider "119"
click at [430, 178] on div at bounding box center [429, 180] width 7 height 7
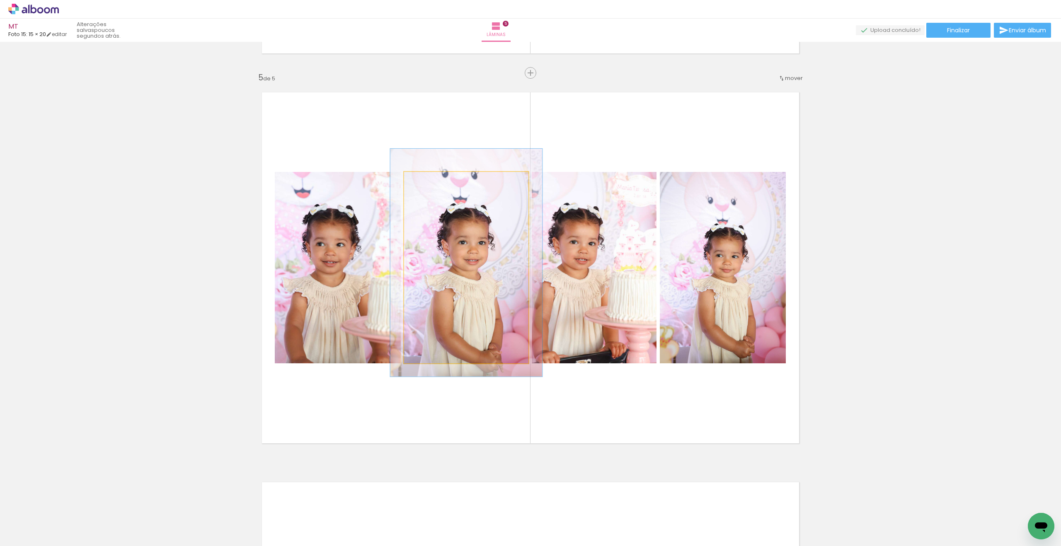
drag, startPoint x: 498, startPoint y: 279, endPoint x: 592, endPoint y: 228, distance: 107.2
click at [498, 274] on div at bounding box center [467, 263] width 152 height 228
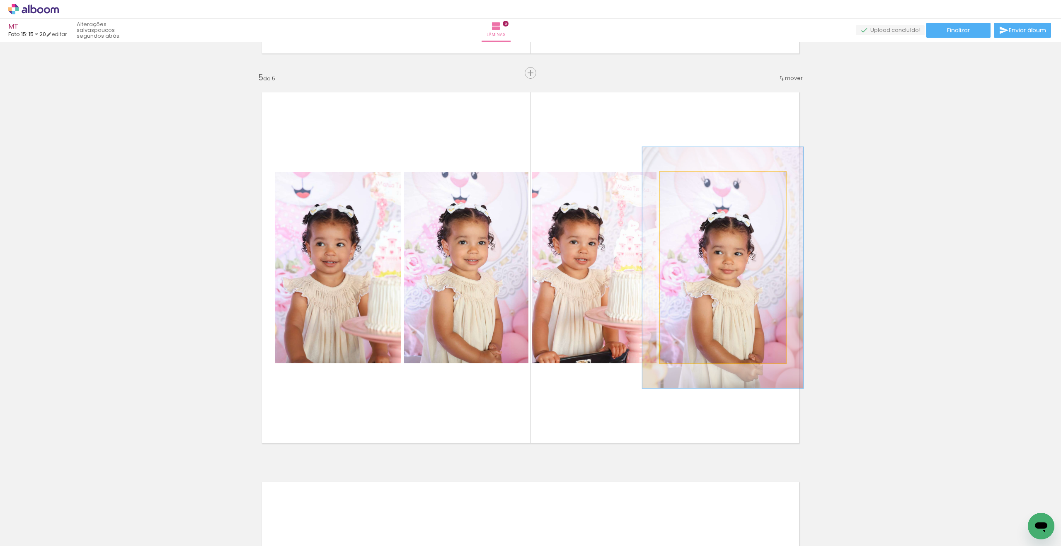
drag, startPoint x: 680, startPoint y: 180, endPoint x: 687, endPoint y: 180, distance: 7.5
type paper-slider "126"
click at [687, 180] on div at bounding box center [686, 180] width 7 height 7
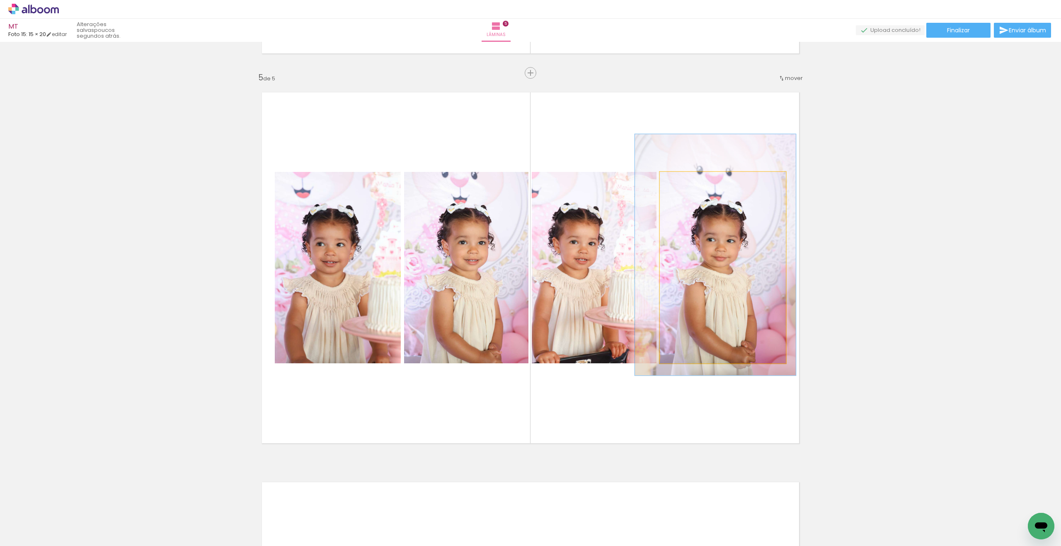
drag, startPoint x: 719, startPoint y: 265, endPoint x: 702, endPoint y: 259, distance: 17.7
click at [711, 255] on div at bounding box center [715, 254] width 161 height 241
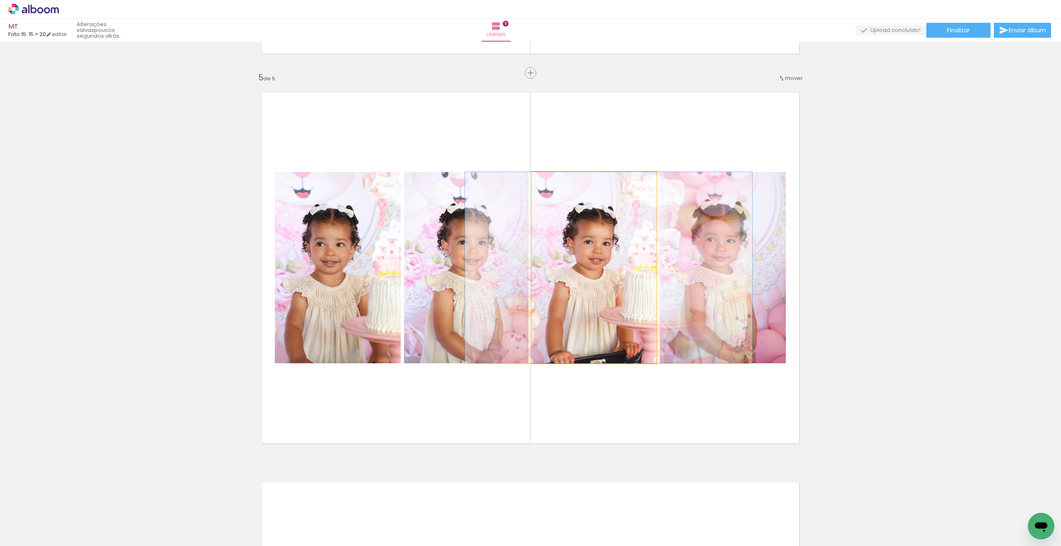
drag, startPoint x: 609, startPoint y: 271, endPoint x: 625, endPoint y: 272, distance: 15.4
click at [624, 268] on div at bounding box center [608, 268] width 287 height 192
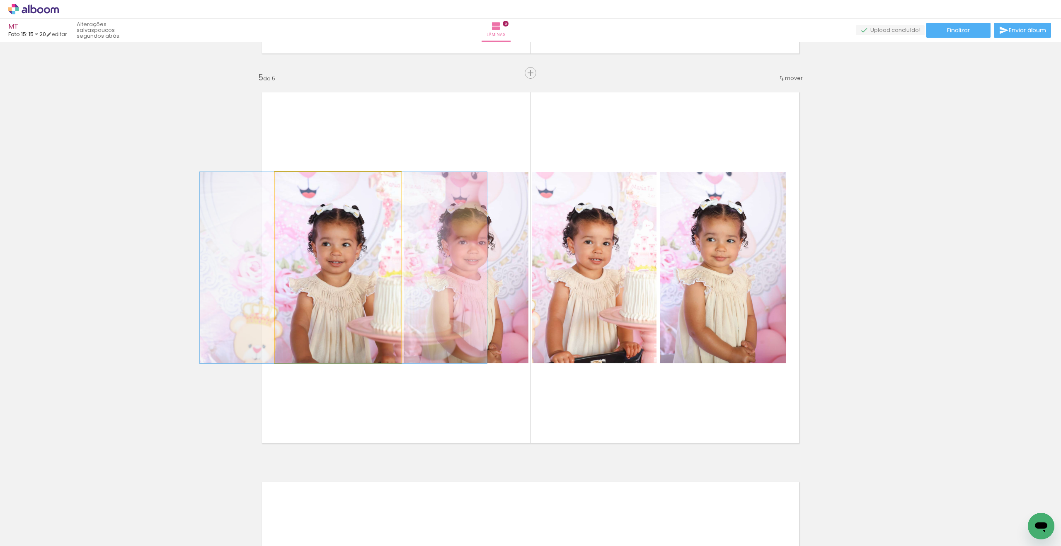
drag, startPoint x: 343, startPoint y: 296, endPoint x: 355, endPoint y: 295, distance: 12.1
click at [349, 294] on div at bounding box center [343, 268] width 287 height 192
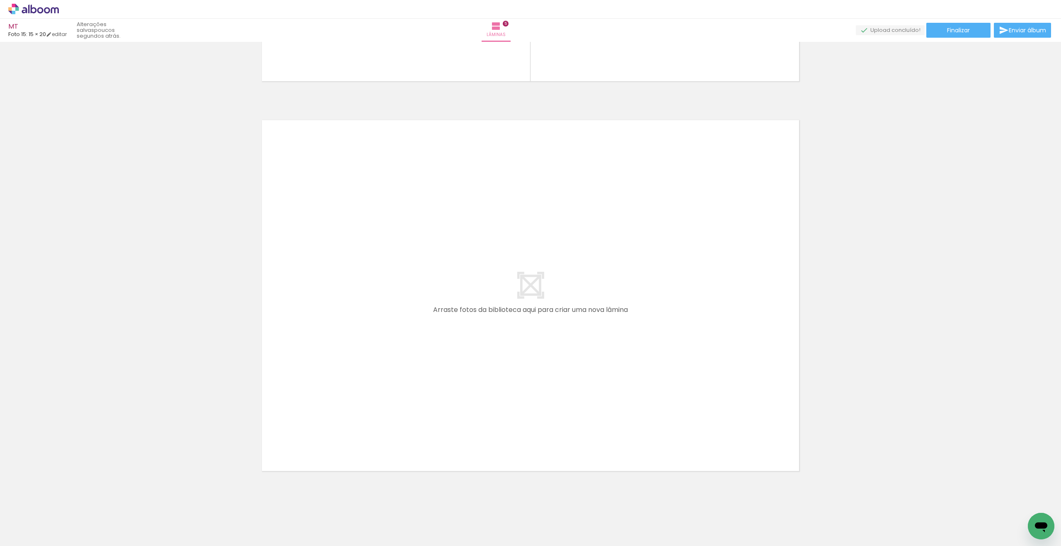
scroll to position [1921, 0]
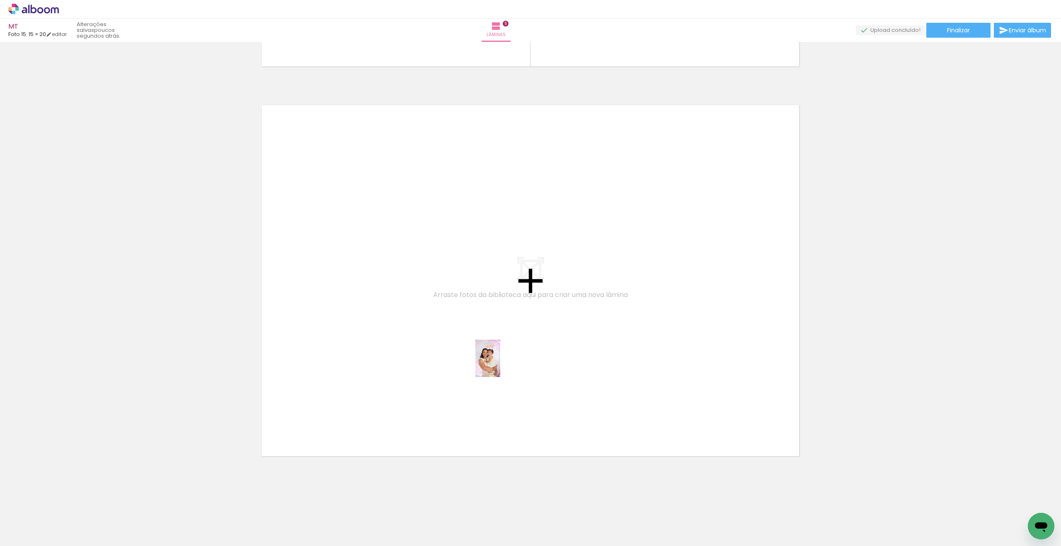
drag, startPoint x: 614, startPoint y: 476, endPoint x: 491, endPoint y: 361, distance: 168.4
click at [491, 361] on quentale-workspace at bounding box center [530, 273] width 1061 height 546
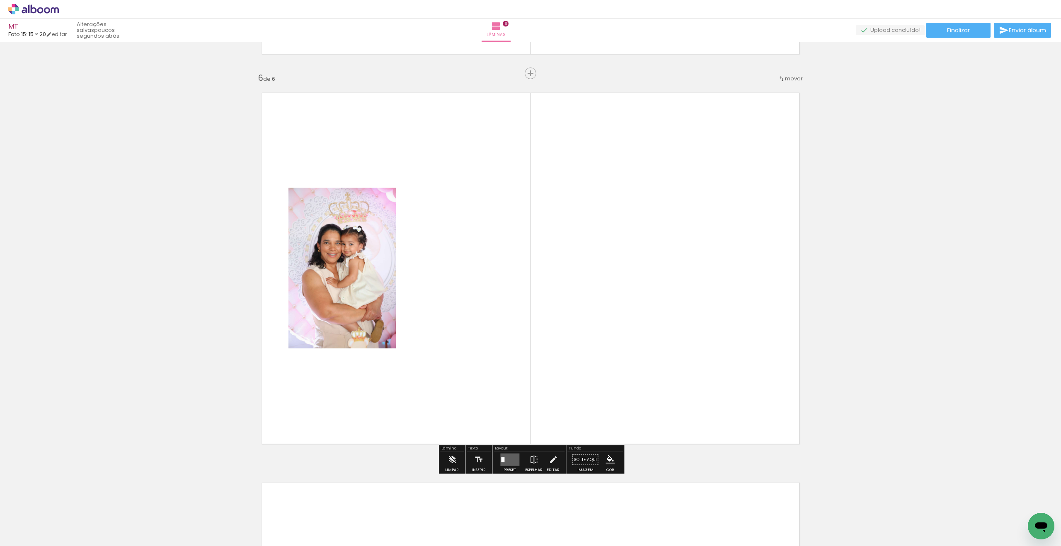
scroll to position [1933, 0]
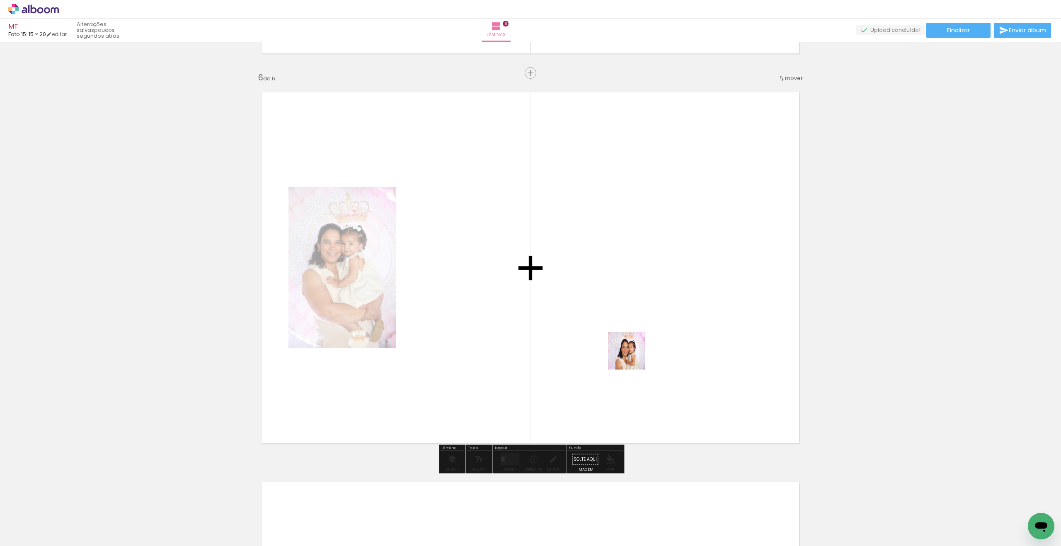
drag, startPoint x: 638, startPoint y: 439, endPoint x: 631, endPoint y: 347, distance: 91.9
click at [631, 347] on quentale-workspace at bounding box center [530, 273] width 1061 height 546
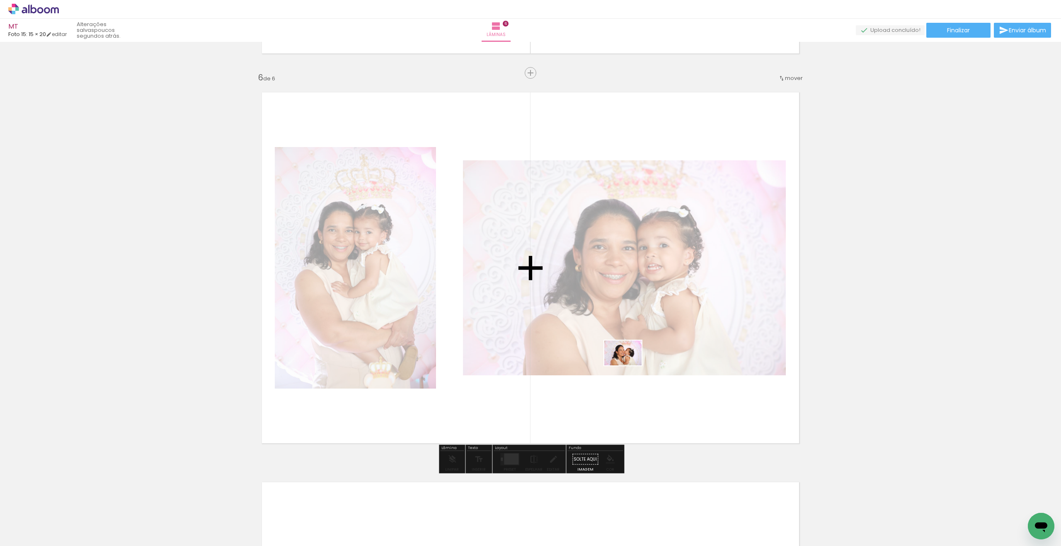
drag, startPoint x: 629, startPoint y: 517, endPoint x: 629, endPoint y: 366, distance: 150.9
click at [629, 366] on quentale-workspace at bounding box center [530, 273] width 1061 height 546
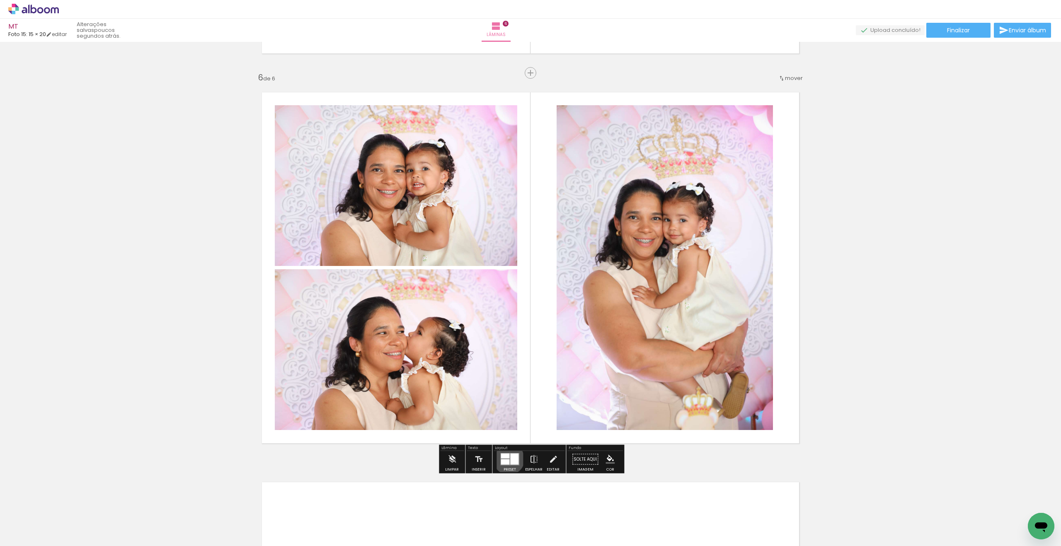
click at [507, 460] on div at bounding box center [505, 462] width 9 height 5
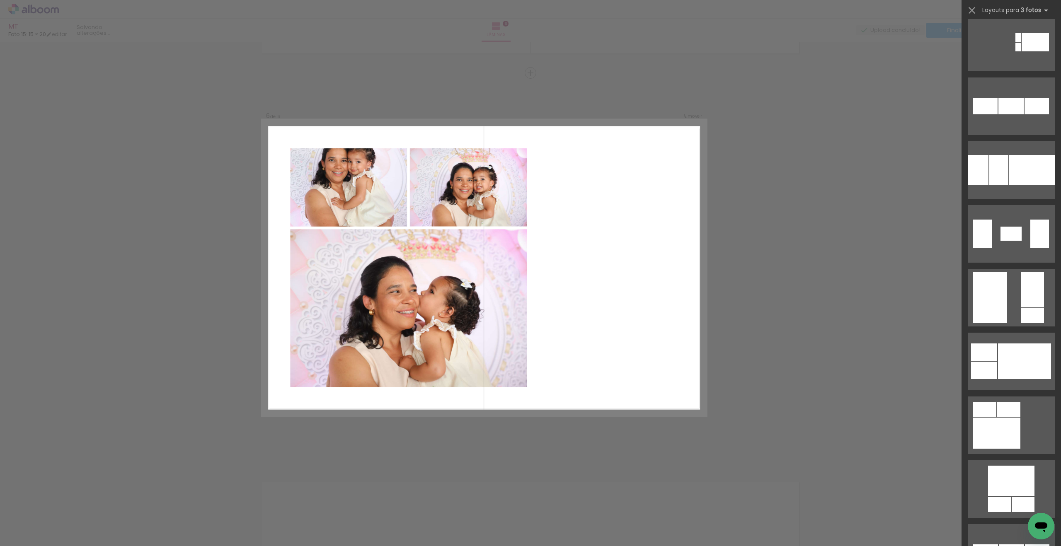
scroll to position [7739, 0]
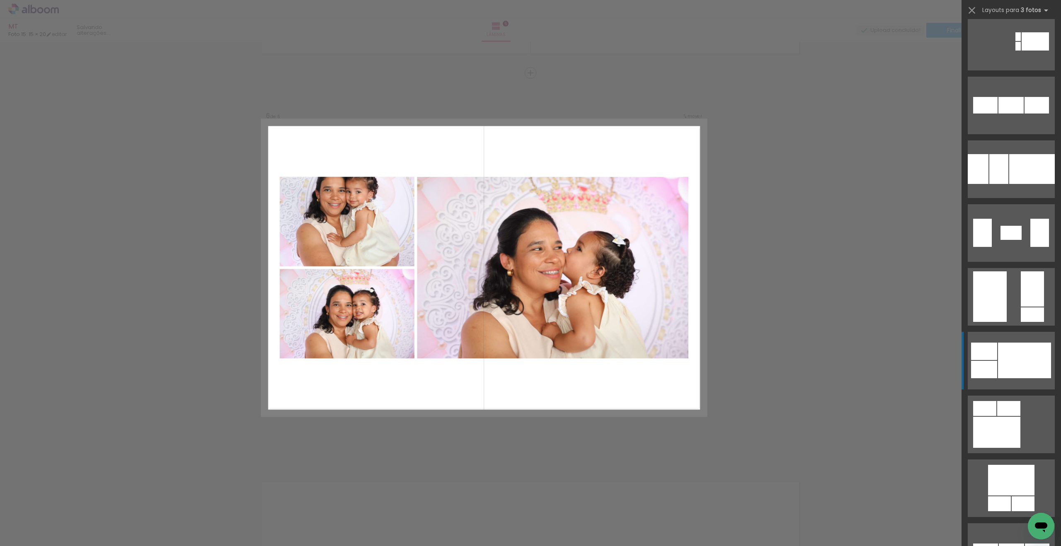
click at [1014, 417] on div at bounding box center [997, 432] width 47 height 31
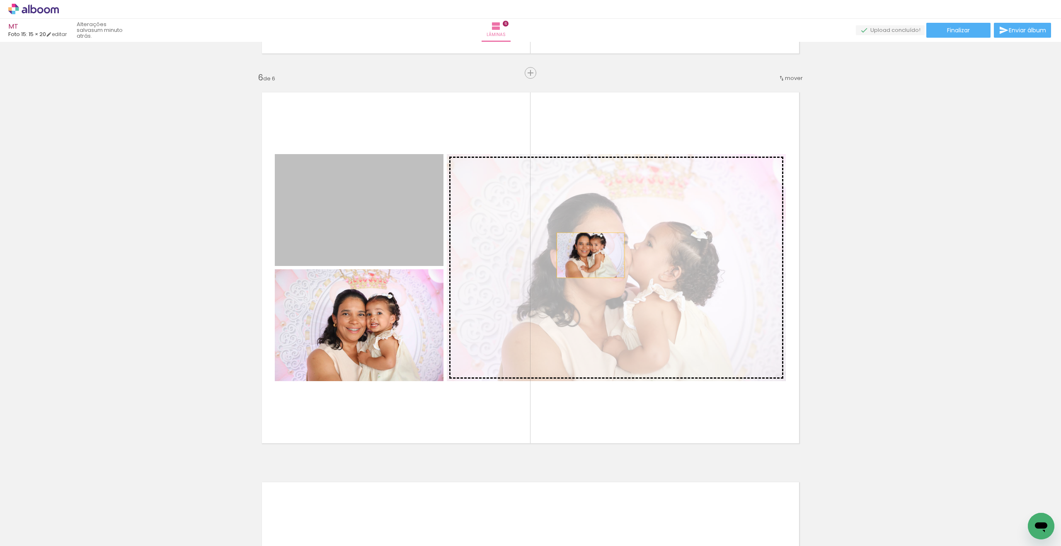
drag, startPoint x: 385, startPoint y: 211, endPoint x: 591, endPoint y: 255, distance: 210.5
click at [0, 0] on slot at bounding box center [0, 0] width 0 height 0
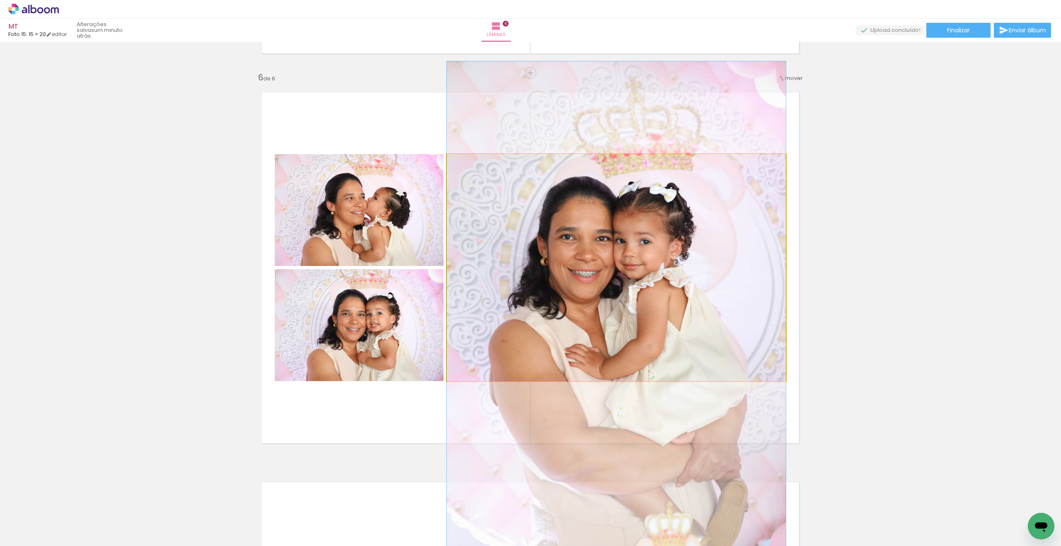
drag, startPoint x: 641, startPoint y: 222, endPoint x: 639, endPoint y: 268, distance: 46.0
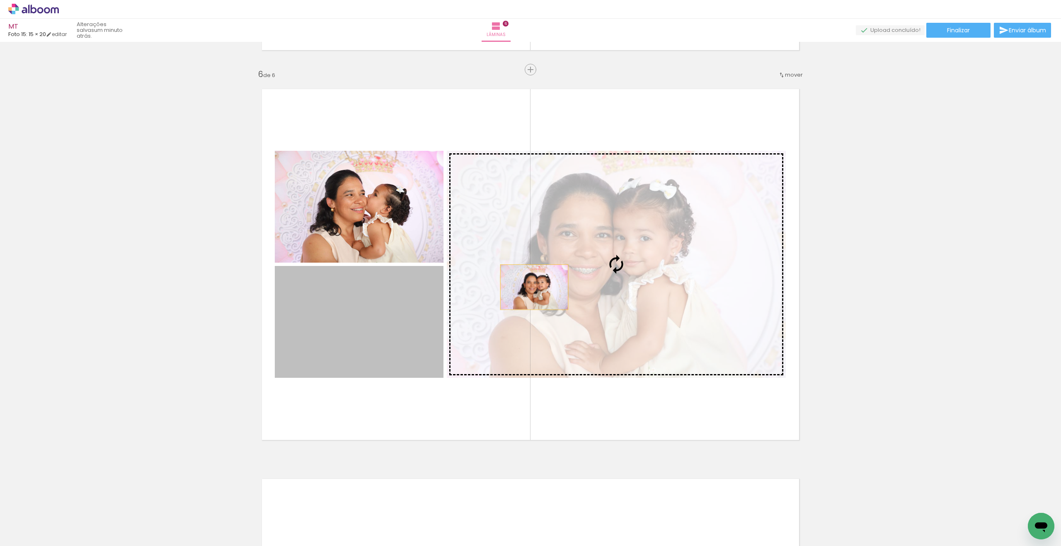
drag, startPoint x: 392, startPoint y: 313, endPoint x: 606, endPoint y: 274, distance: 217.9
click at [0, 0] on slot at bounding box center [0, 0] width 0 height 0
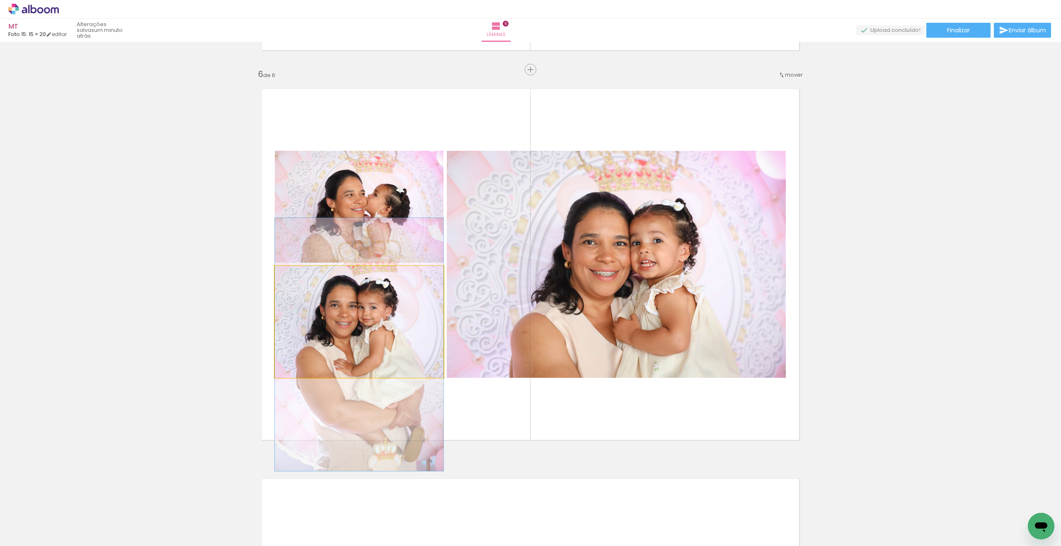
drag, startPoint x: 404, startPoint y: 308, endPoint x: 404, endPoint y: 328, distance: 19.5
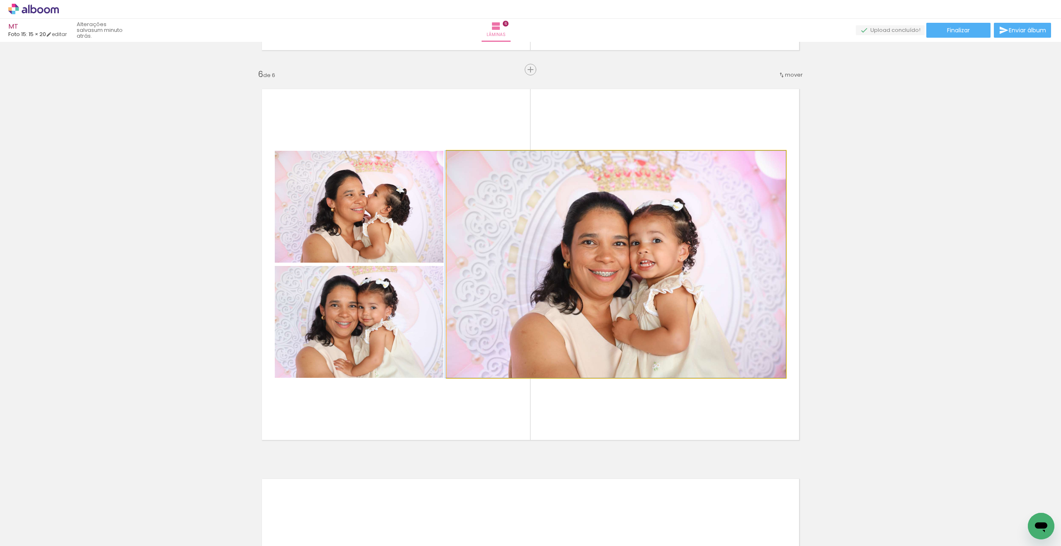
drag, startPoint x: 653, startPoint y: 296, endPoint x: 645, endPoint y: 288, distance: 11.4
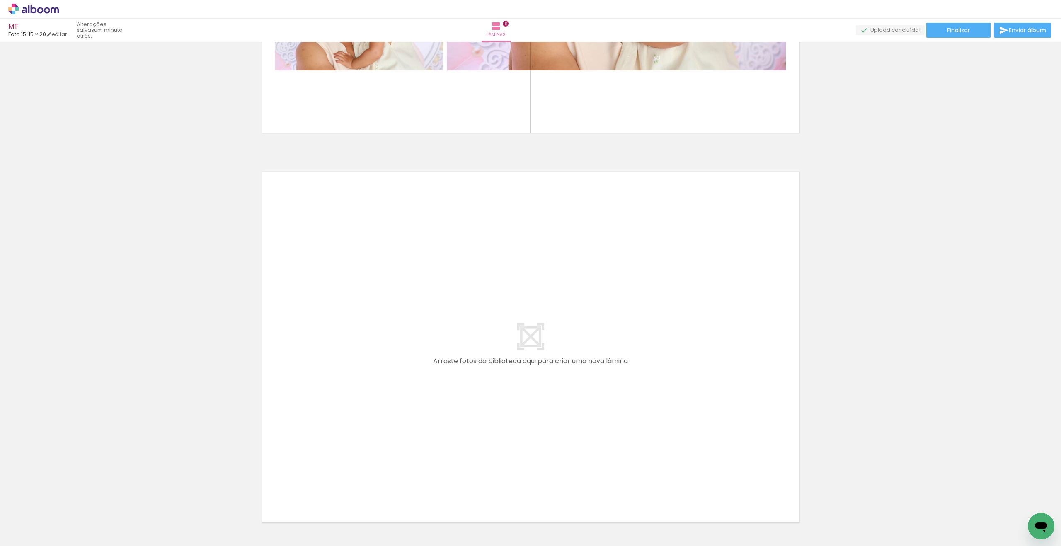
scroll to position [0, 1157]
drag, startPoint x: 562, startPoint y: 512, endPoint x: 563, endPoint y: 435, distance: 77.5
click at [563, 435] on quentale-workspace at bounding box center [530, 273] width 1061 height 546
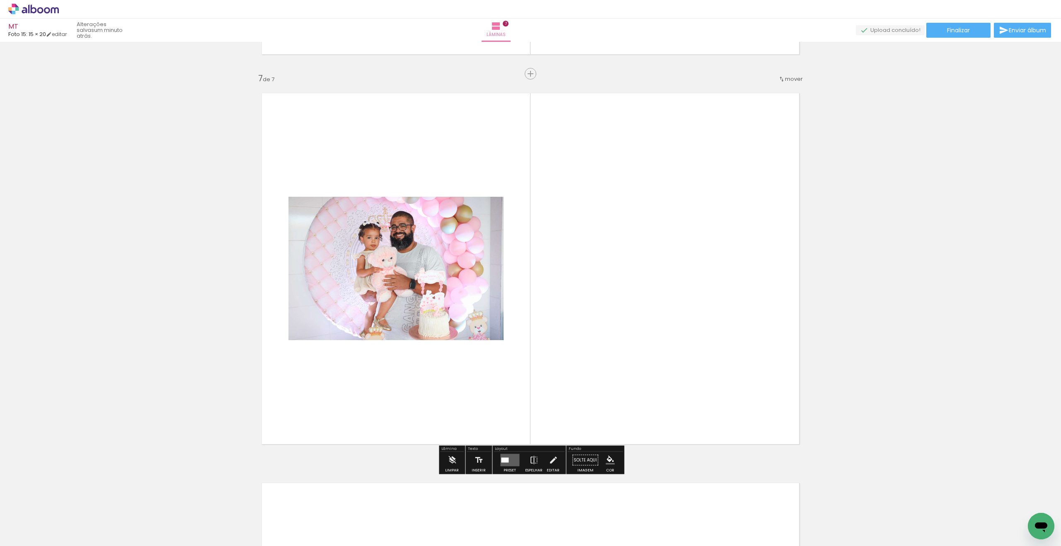
scroll to position [2324, 0]
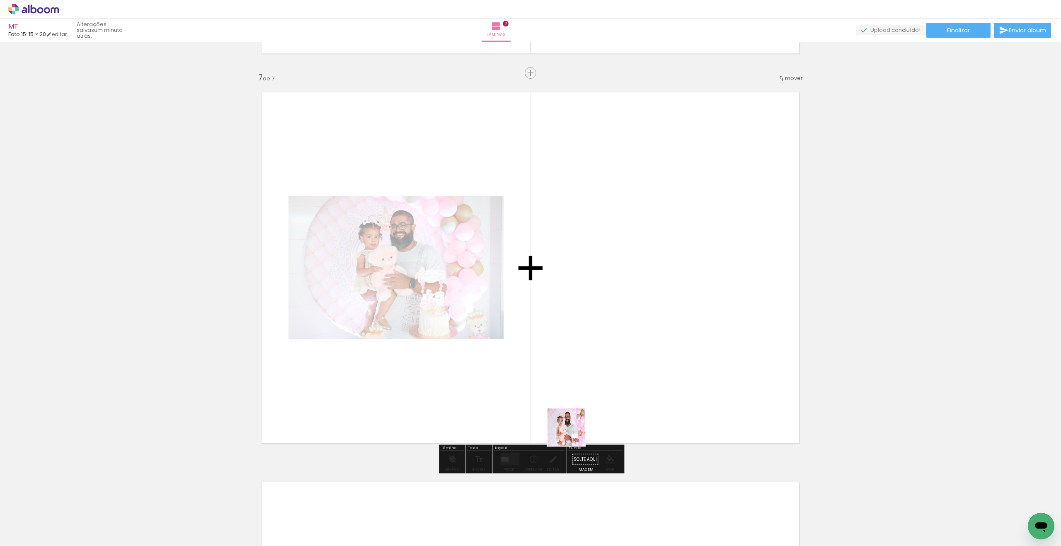
drag, startPoint x: 562, startPoint y: 512, endPoint x: 585, endPoint y: 395, distance: 119.1
click at [589, 373] on quentale-workspace at bounding box center [530, 273] width 1061 height 546
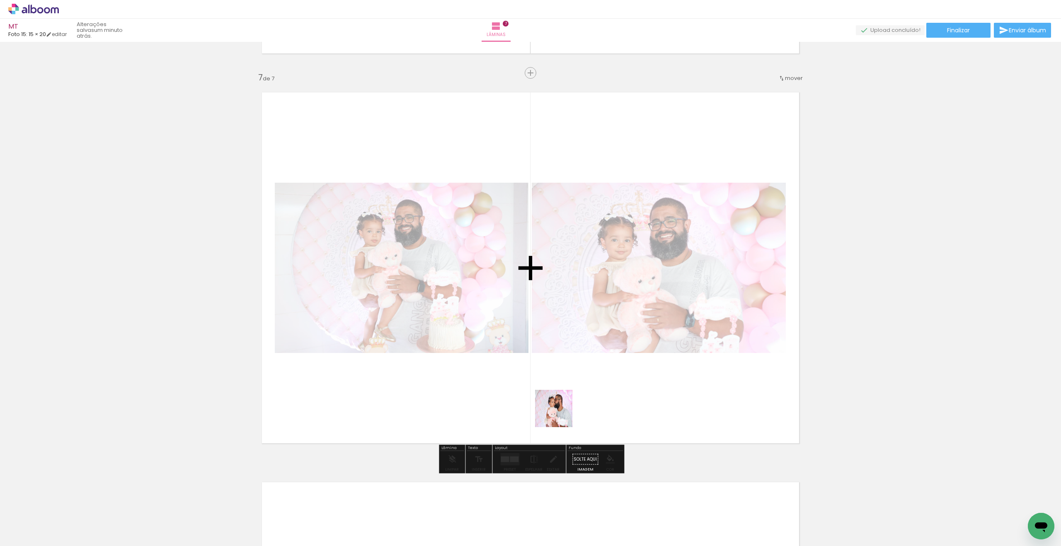
drag, startPoint x: 556, startPoint y: 512, endPoint x: 564, endPoint y: 339, distance: 173.1
click at [561, 337] on quentale-workspace at bounding box center [530, 273] width 1061 height 546
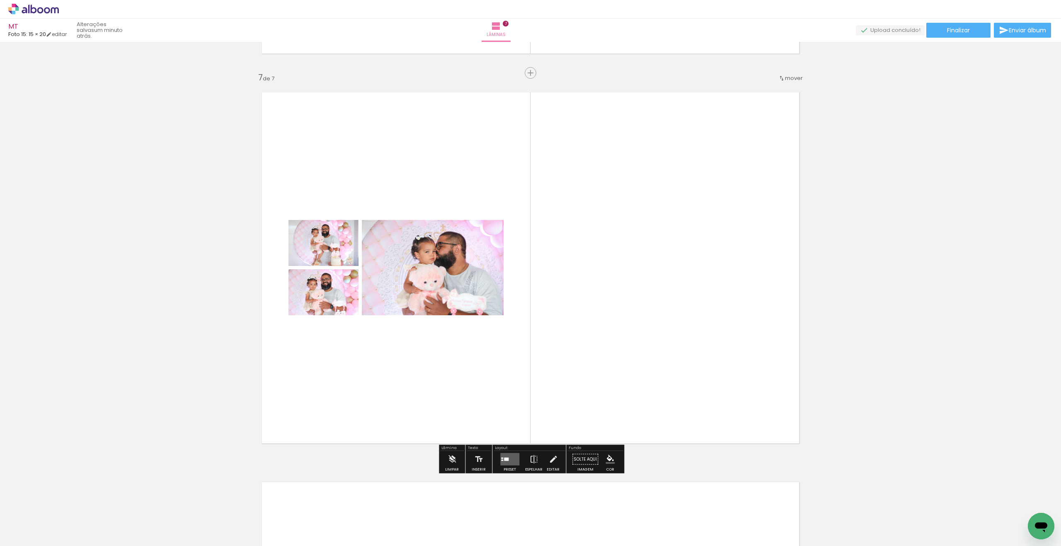
click at [512, 461] on quentale-layouter at bounding box center [509, 460] width 19 height 12
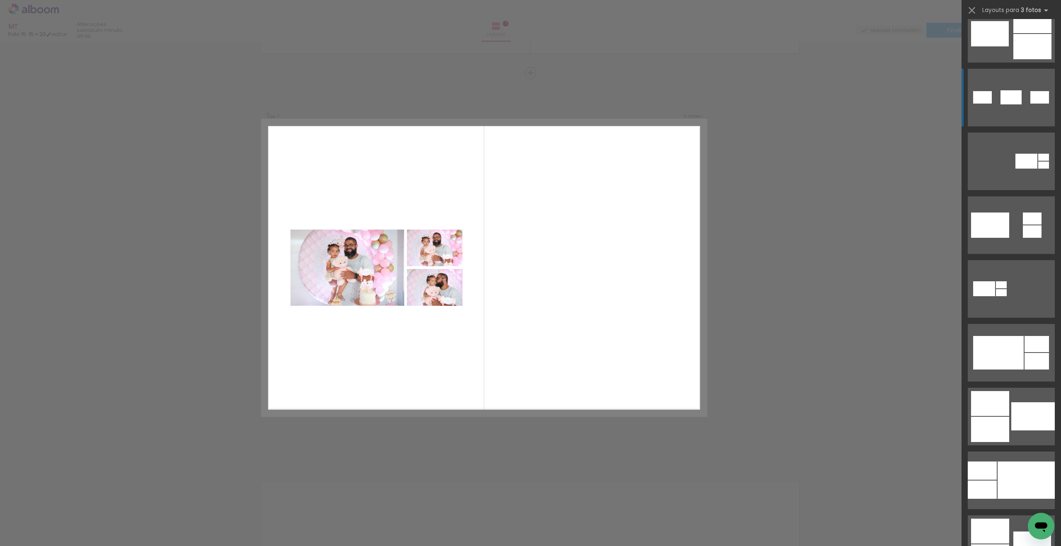
scroll to position [277, 0]
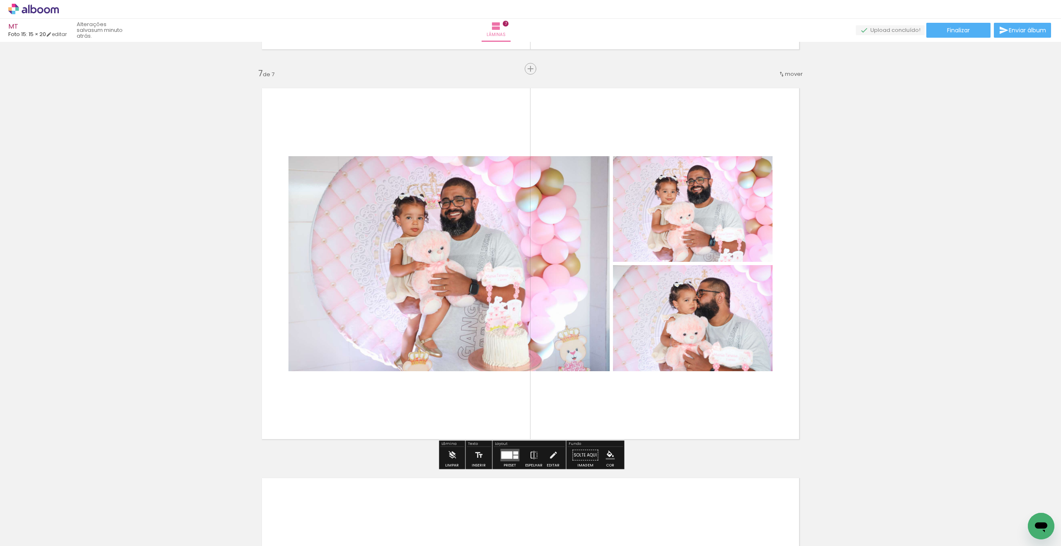
scroll to position [2334, 0]
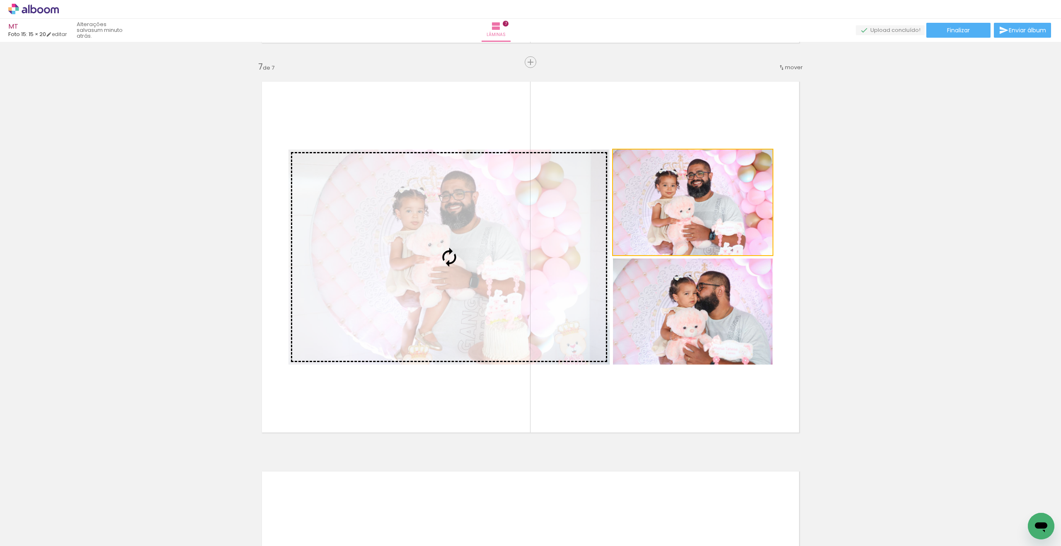
drag, startPoint x: 679, startPoint y: 200, endPoint x: 547, endPoint y: 239, distance: 137.5
click at [0, 0] on slot at bounding box center [0, 0] width 0 height 0
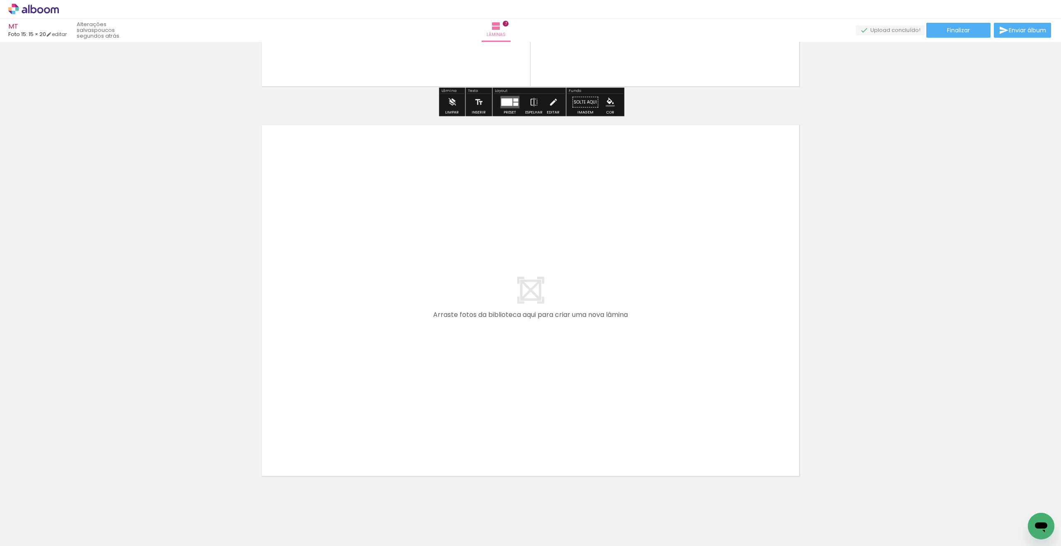
scroll to position [2701, 0]
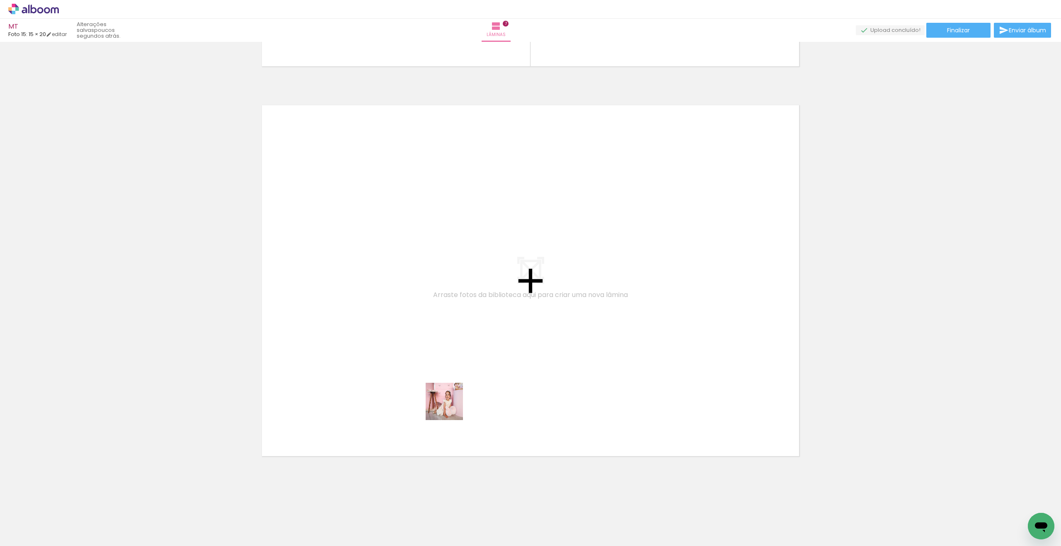
drag, startPoint x: 471, startPoint y: 442, endPoint x: 444, endPoint y: 393, distance: 55.3
click at [444, 393] on quentale-workspace at bounding box center [530, 273] width 1061 height 546
